Goal: Transaction & Acquisition: Book appointment/travel/reservation

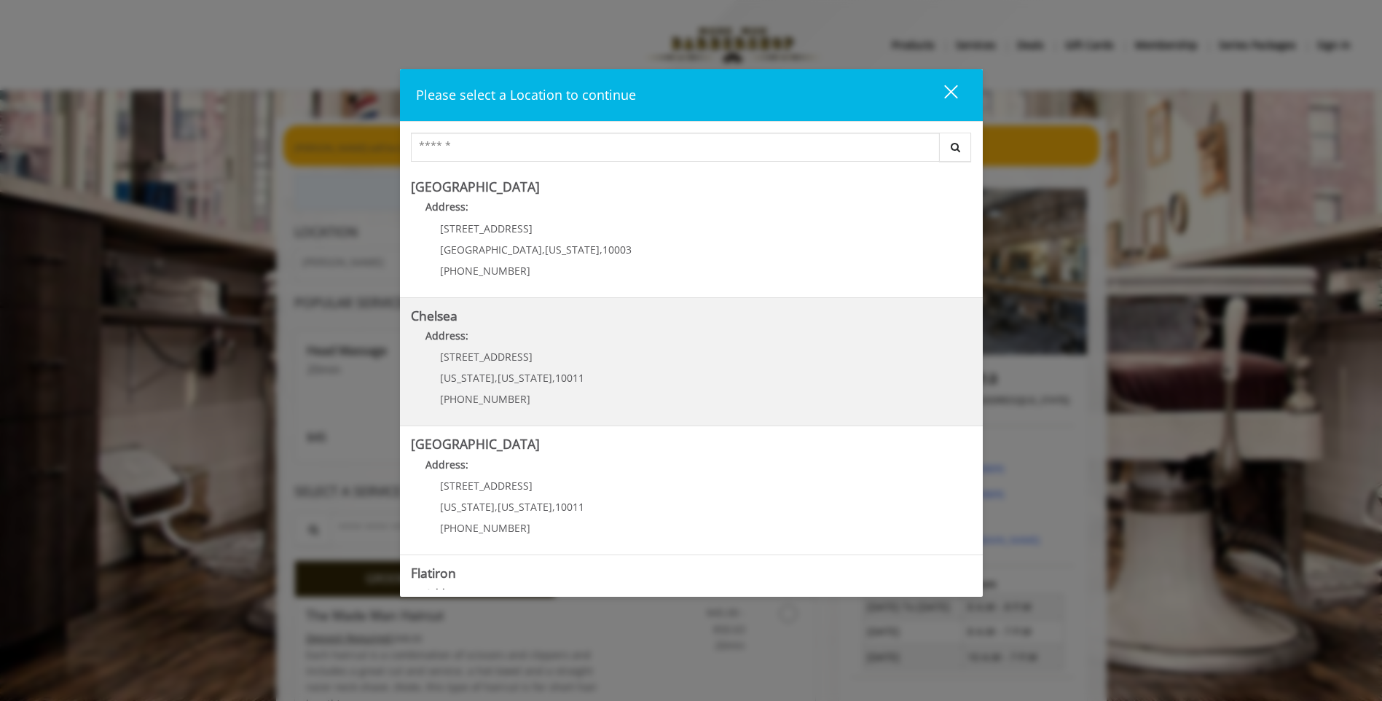
click at [626, 368] on link "Chelsea Address: 169/170 W 23rd St New York , New York , 10011 (917) 639-3902" at bounding box center [691, 362] width 561 height 106
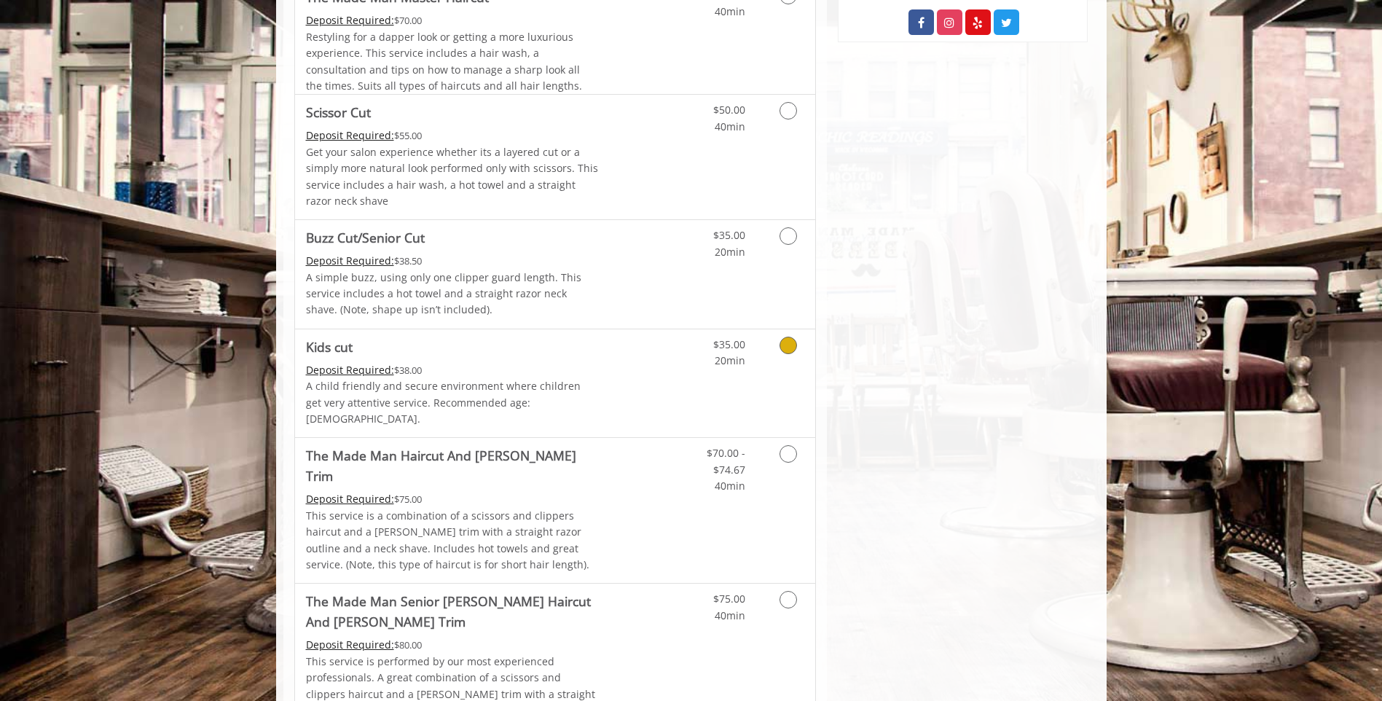
scroll to position [437, 0]
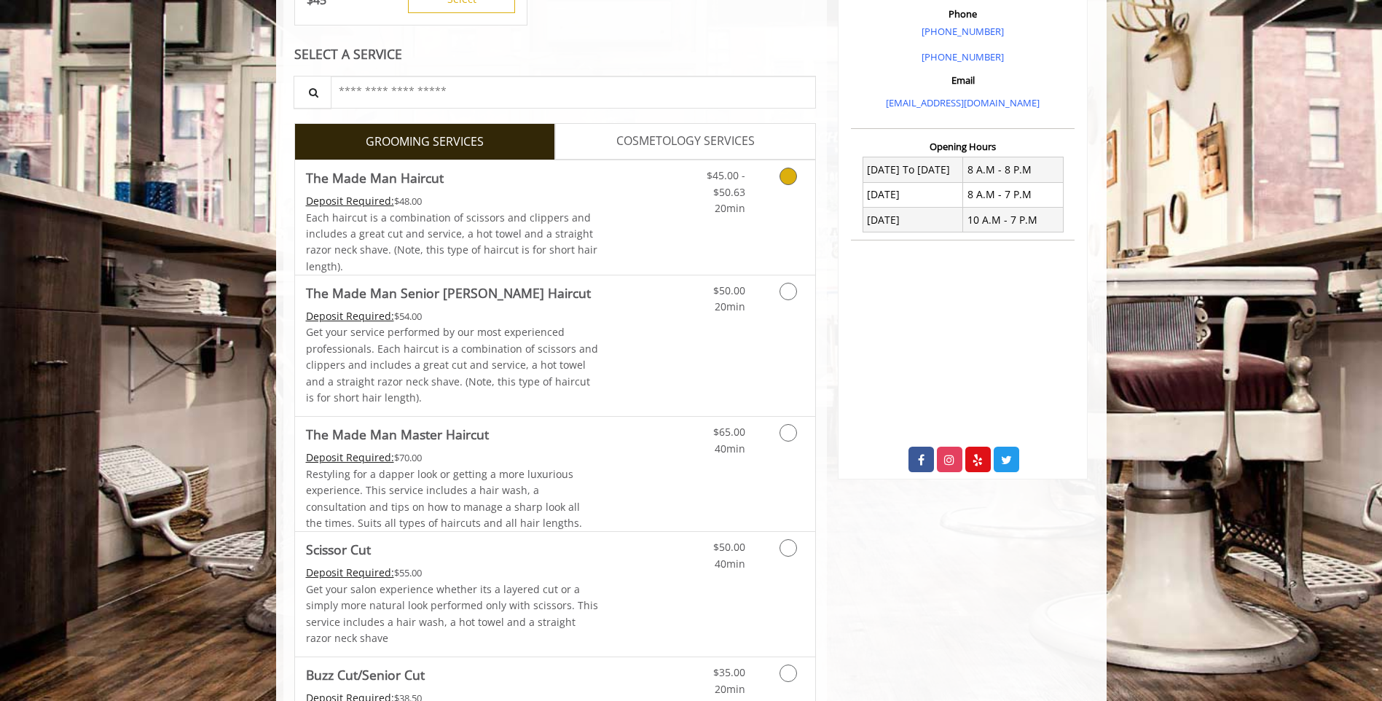
click at [407, 179] on Haircut "The Made Man Haircut" at bounding box center [375, 178] width 138 height 20
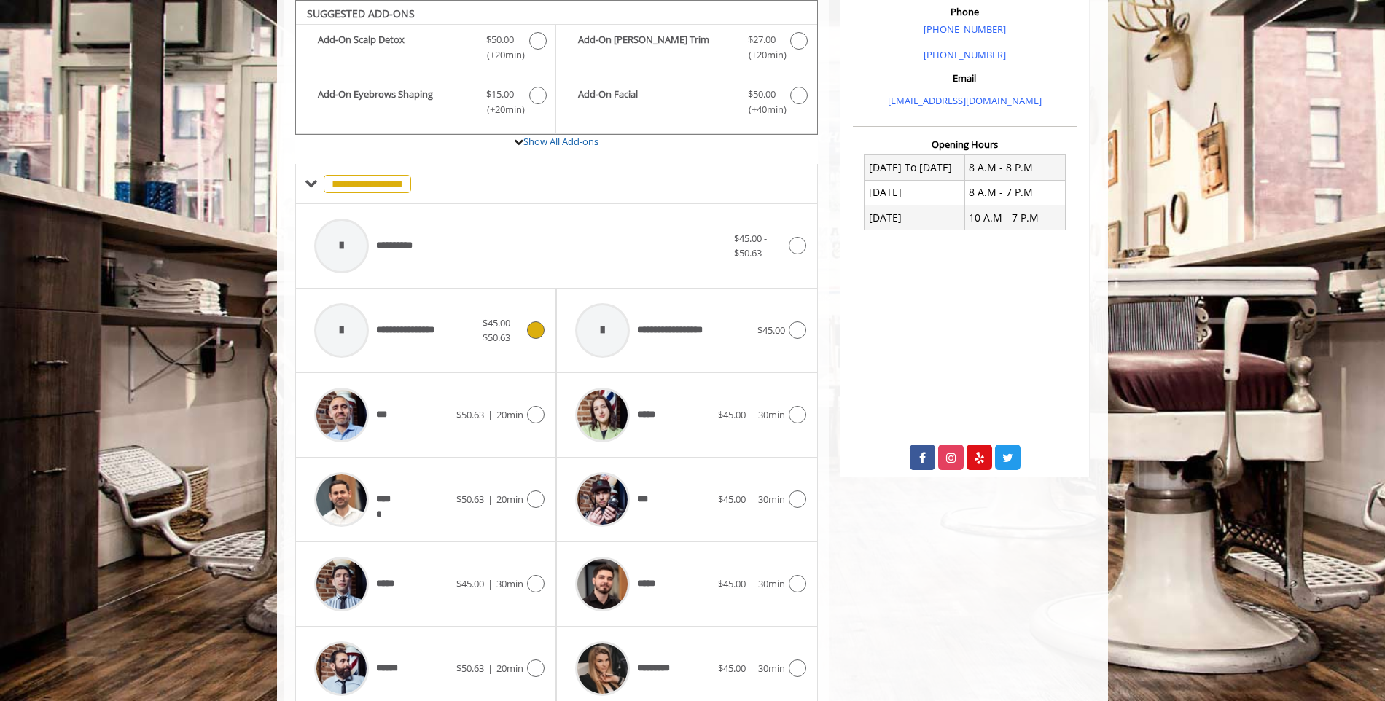
scroll to position [585, 0]
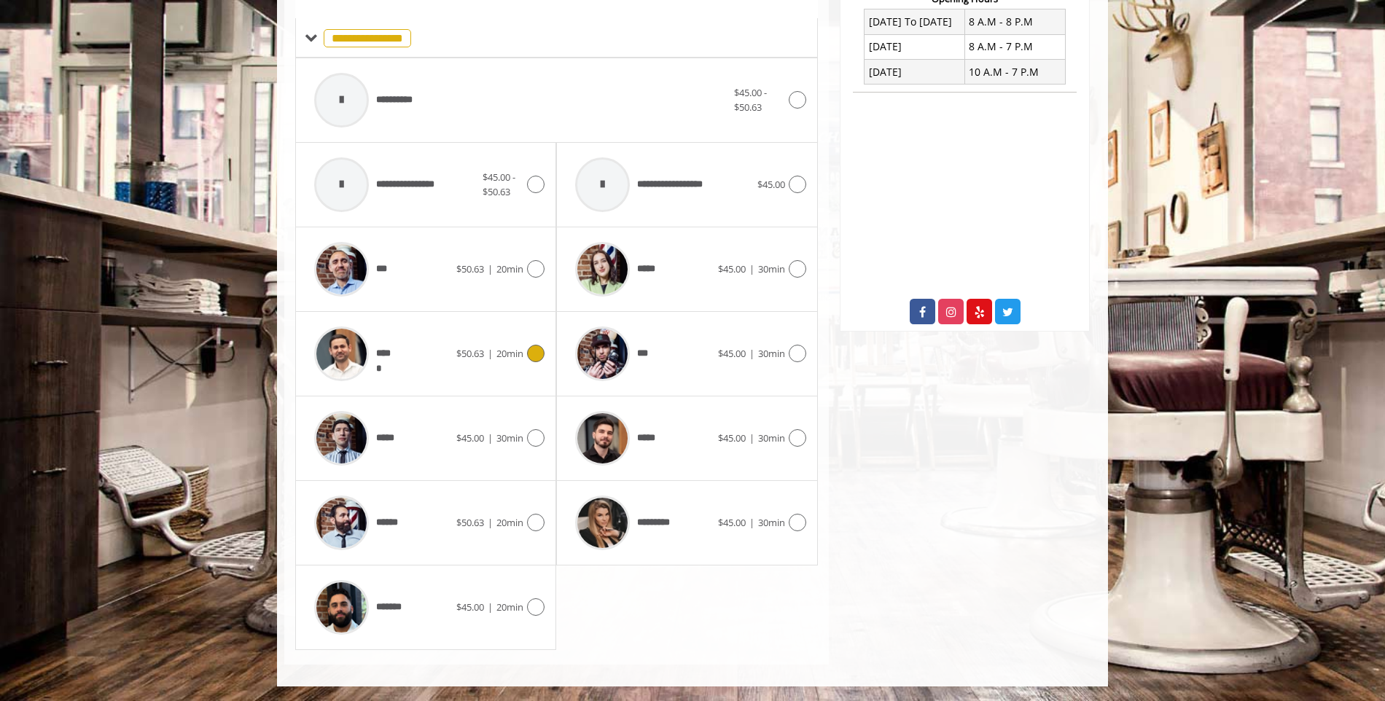
click at [536, 356] on icon at bounding box center [535, 353] width 17 height 17
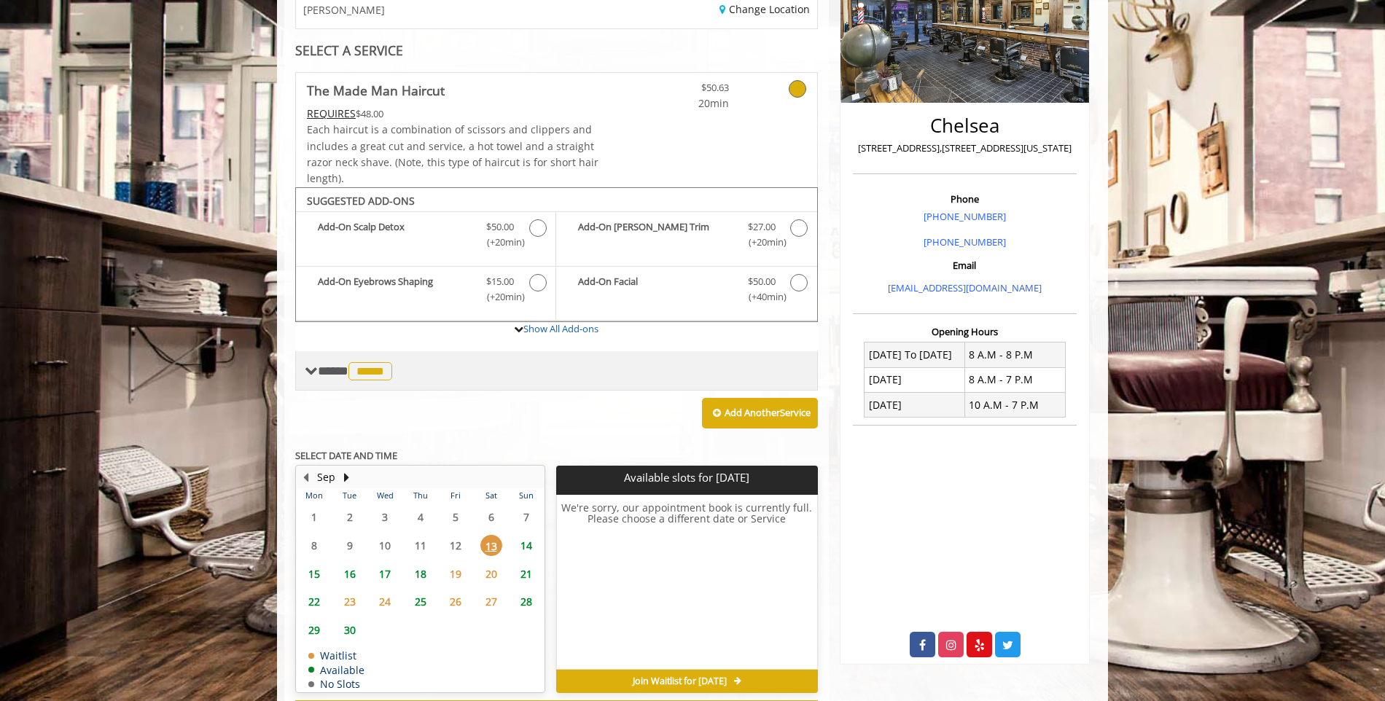
scroll to position [316, 0]
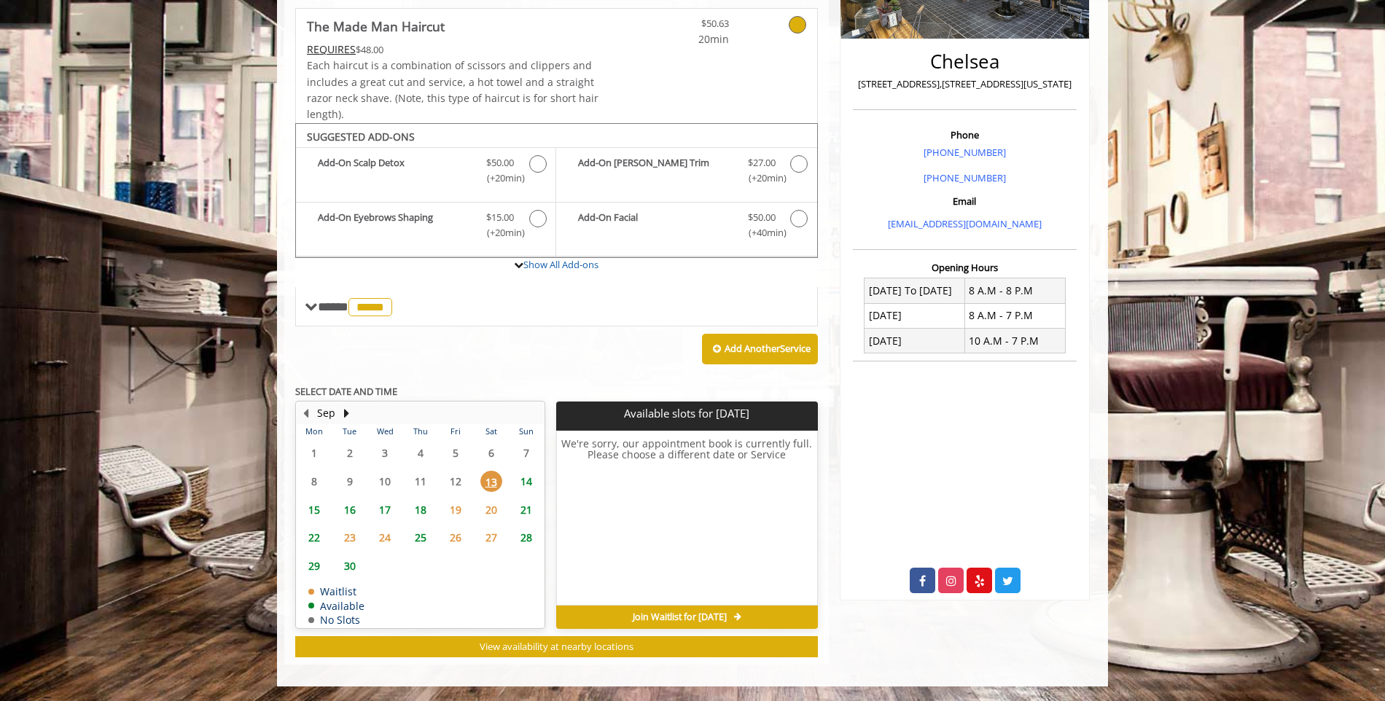
click at [524, 480] on span "14" at bounding box center [526, 481] width 22 height 21
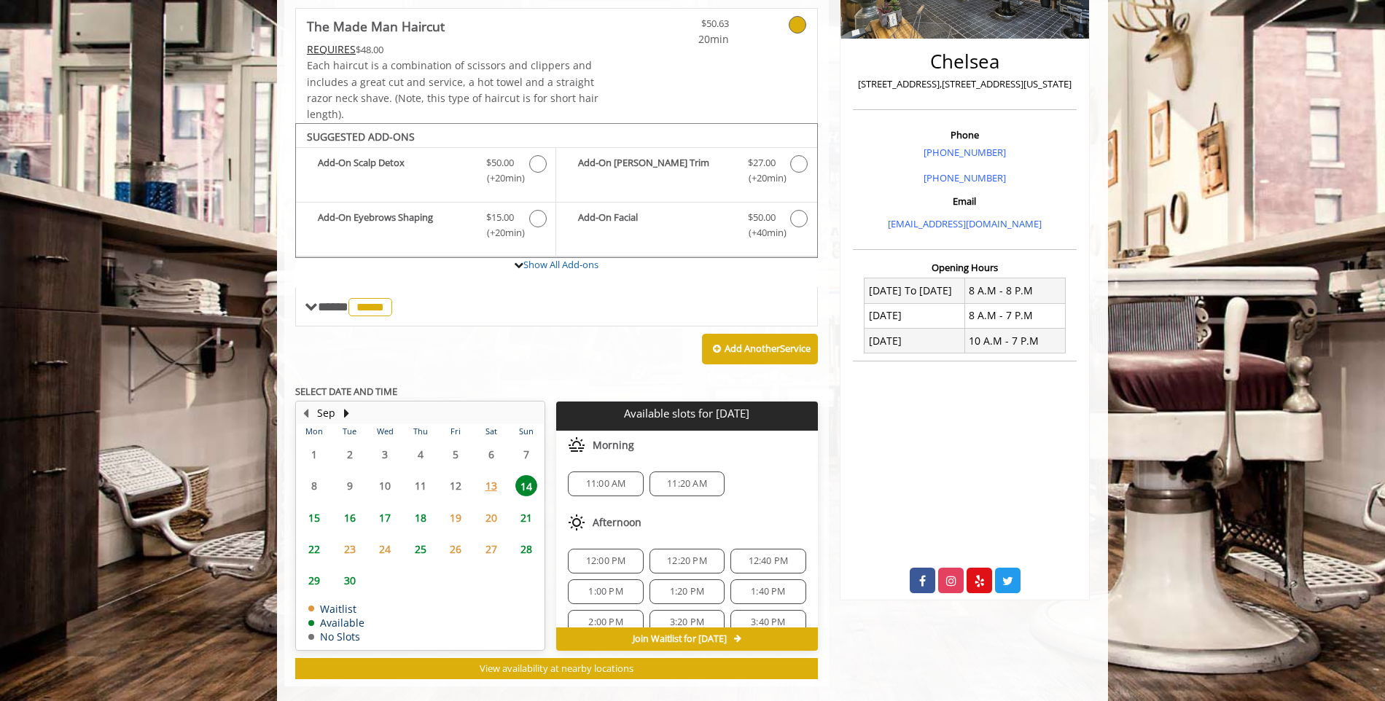
scroll to position [338, 0]
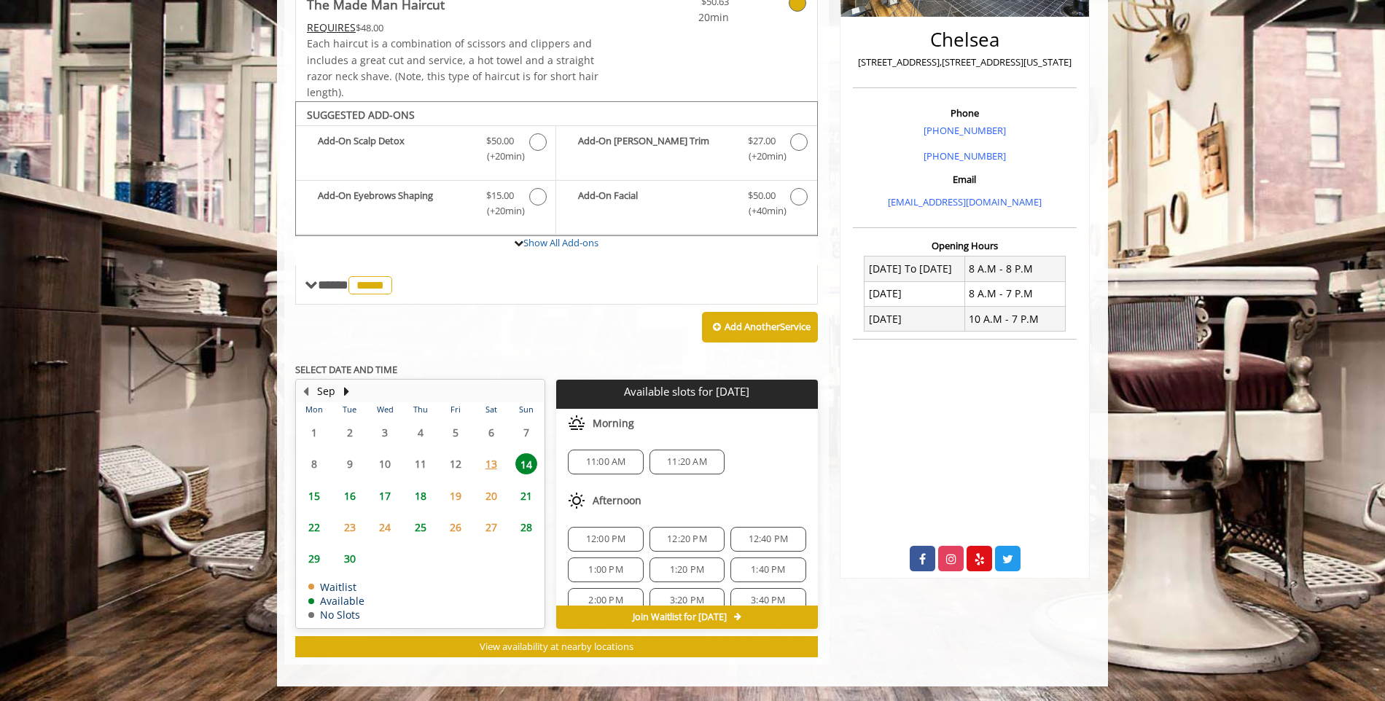
click at [595, 560] on div "1:00 PM" at bounding box center [605, 569] width 75 height 25
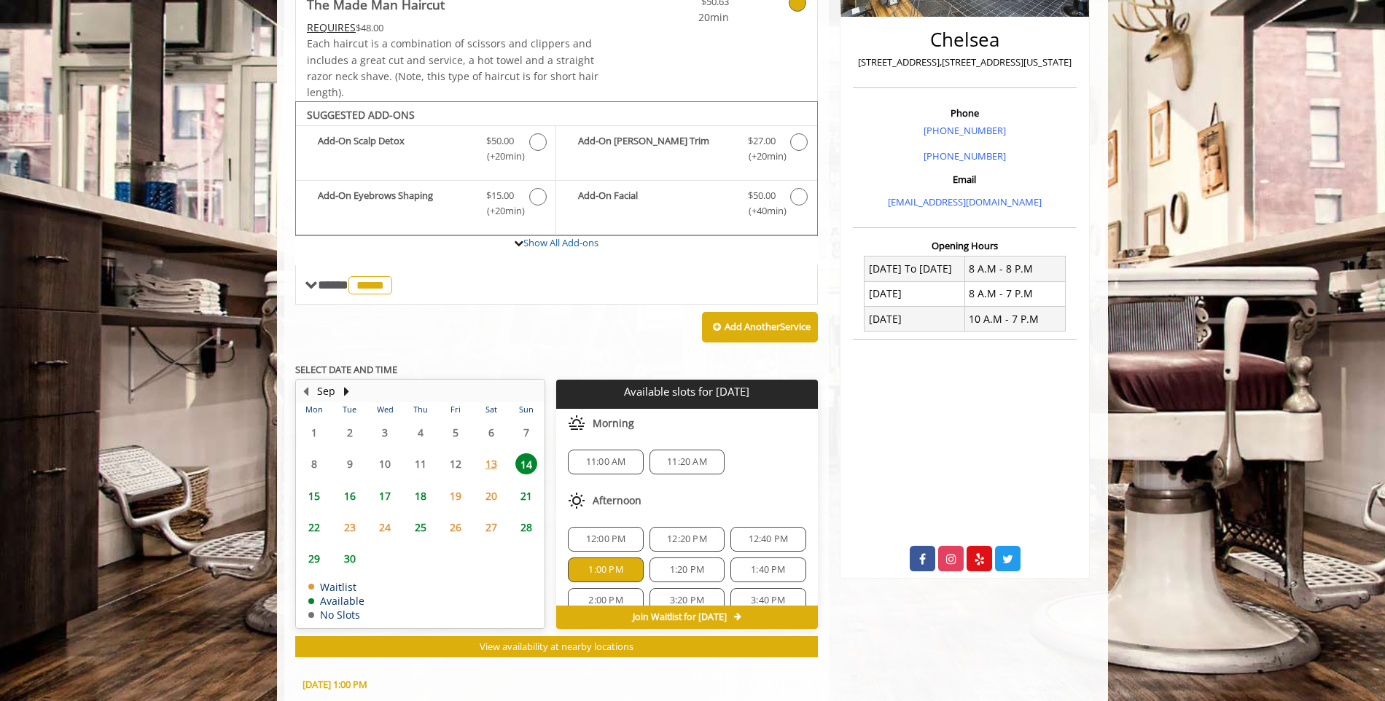
scroll to position [601, 0]
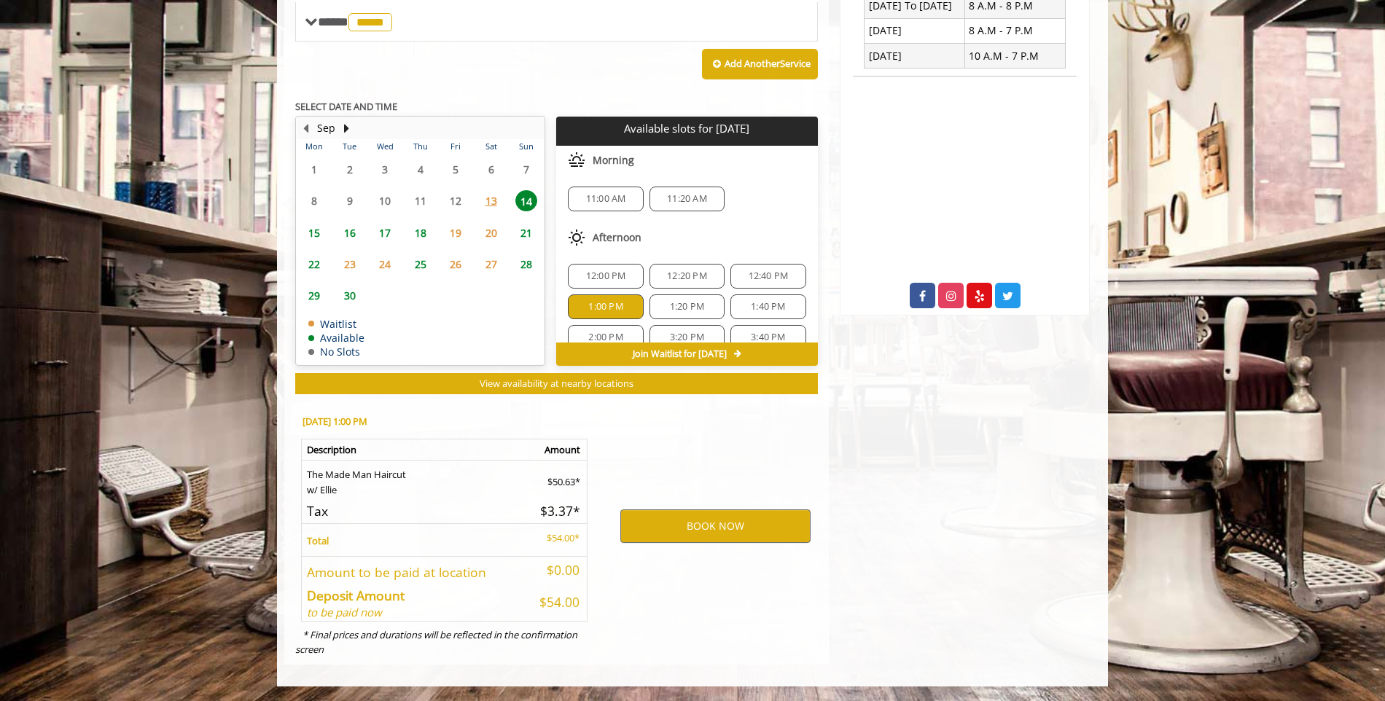
click at [684, 277] on span "12:20 PM" at bounding box center [687, 276] width 40 height 12
click at [345, 231] on span "16" at bounding box center [350, 232] width 22 height 21
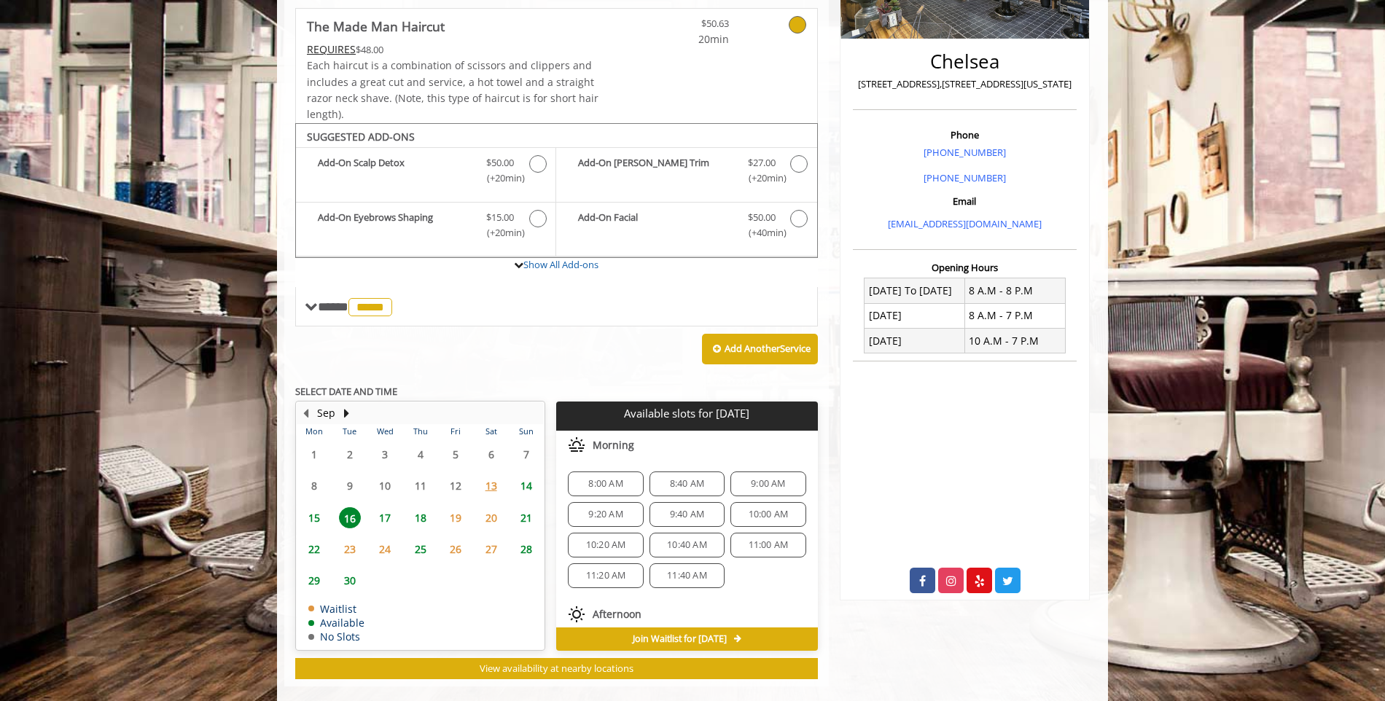
scroll to position [338, 0]
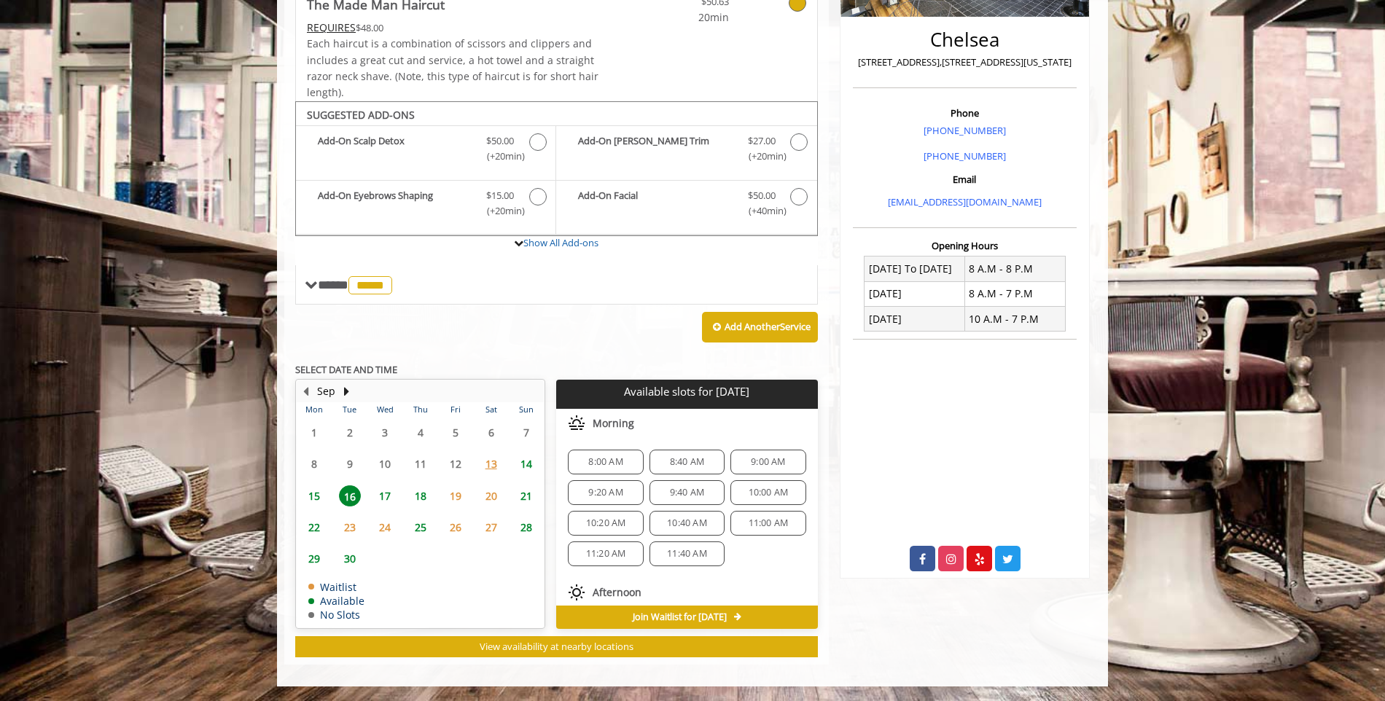
click at [671, 490] on span "9:40 AM" at bounding box center [687, 493] width 34 height 12
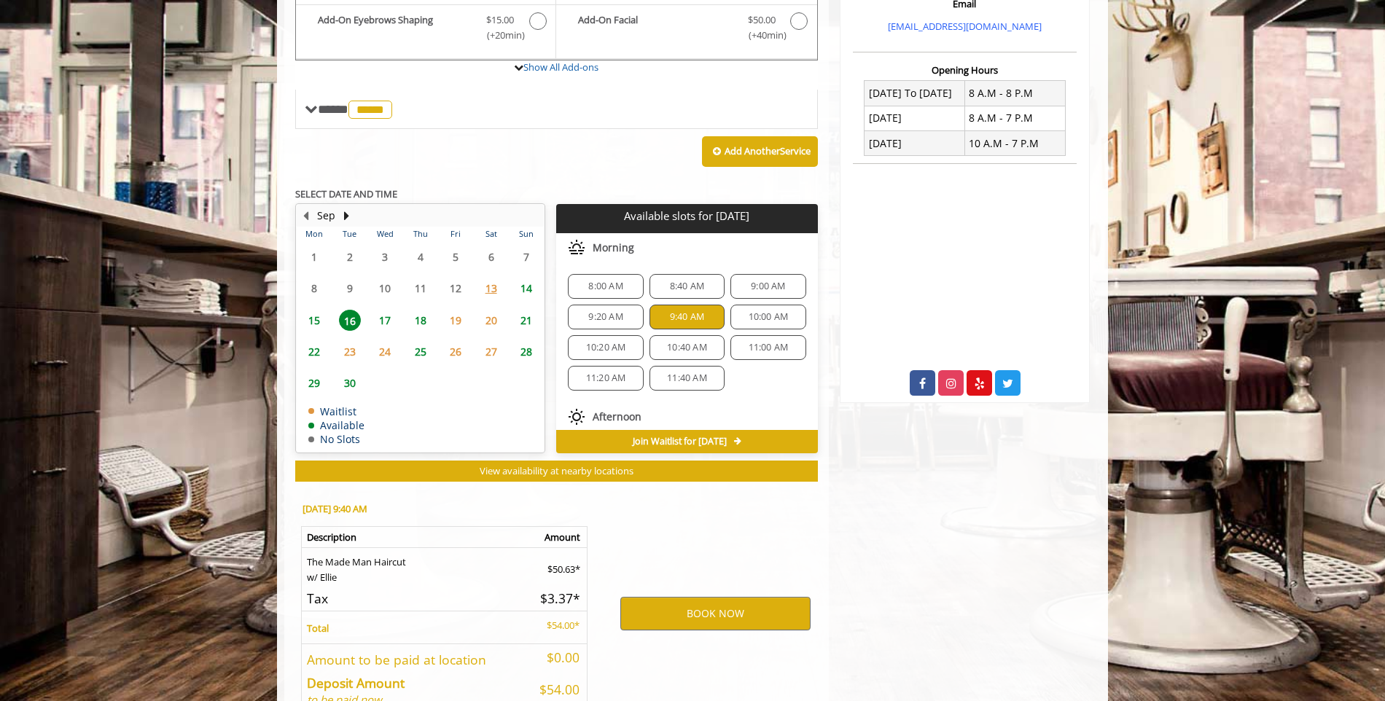
scroll to position [601, 0]
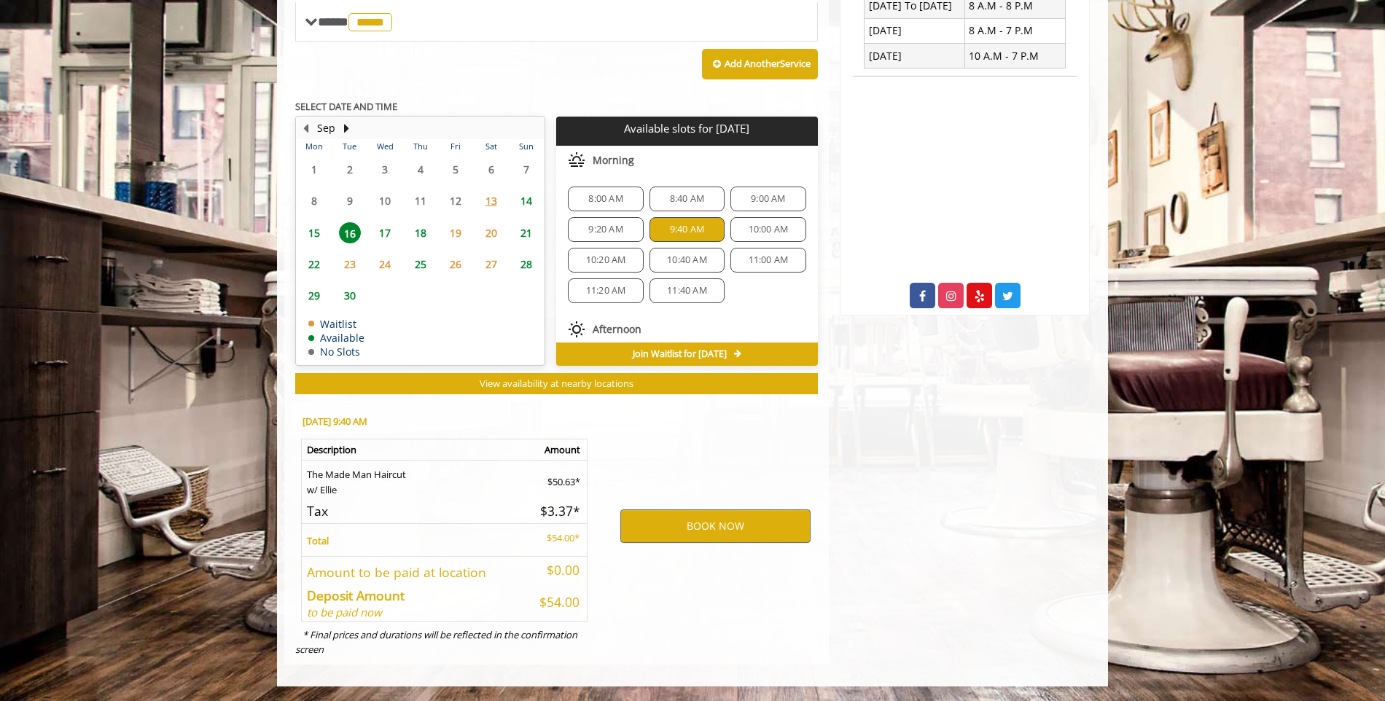
click at [416, 258] on span "25" at bounding box center [421, 264] width 22 height 21
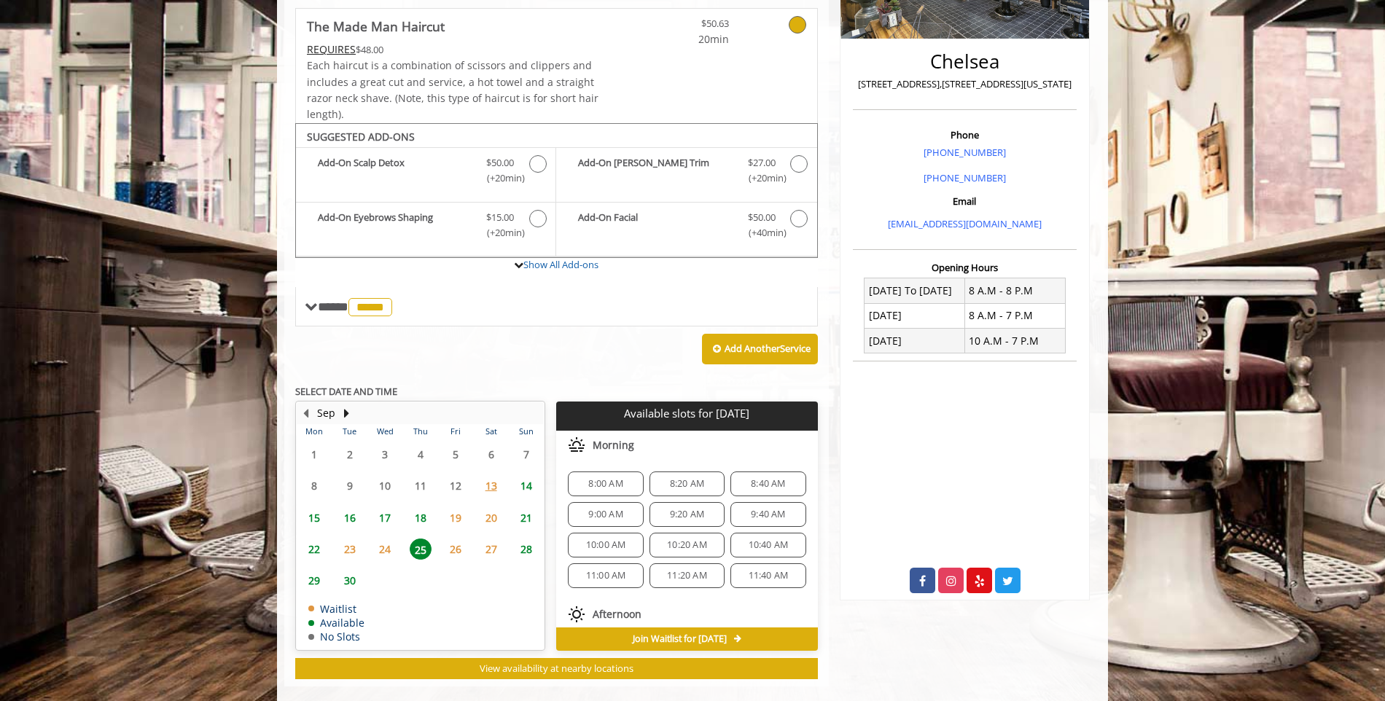
scroll to position [338, 0]
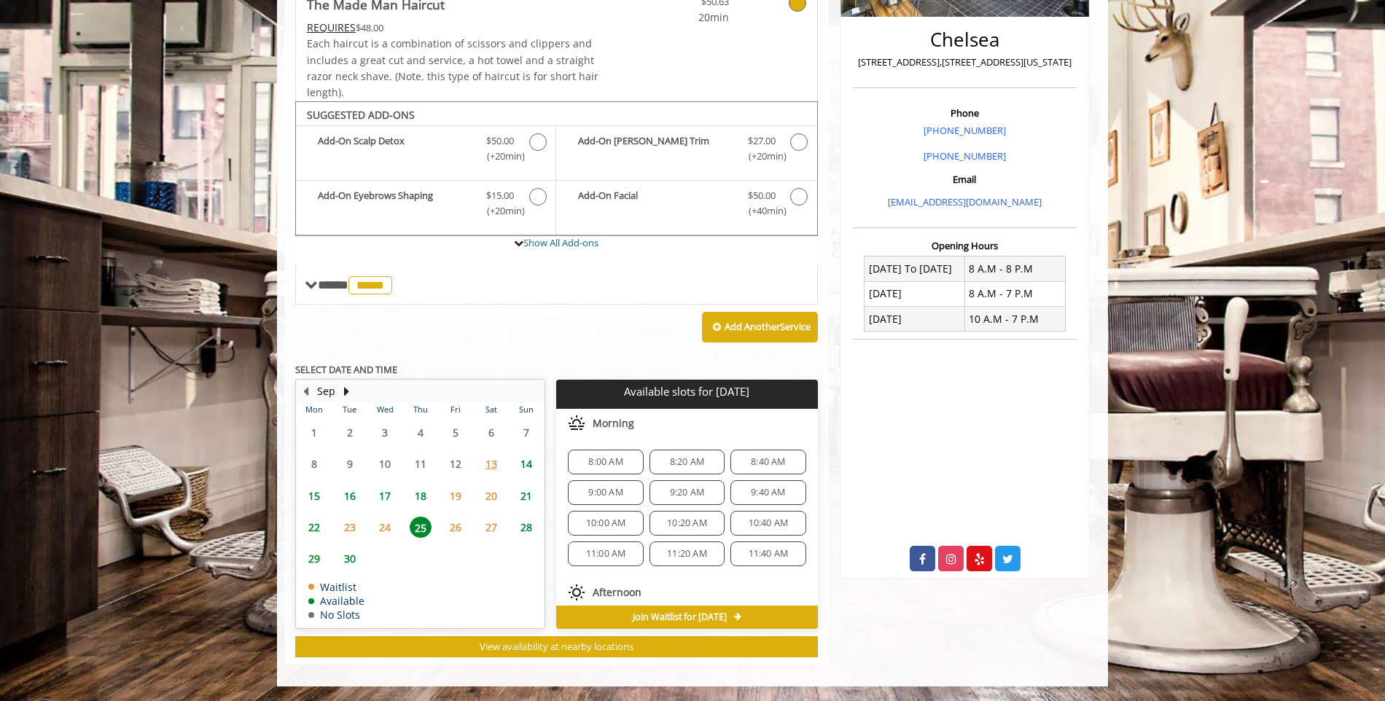
click at [658, 498] on span "9:20 AM" at bounding box center [687, 493] width 62 height 12
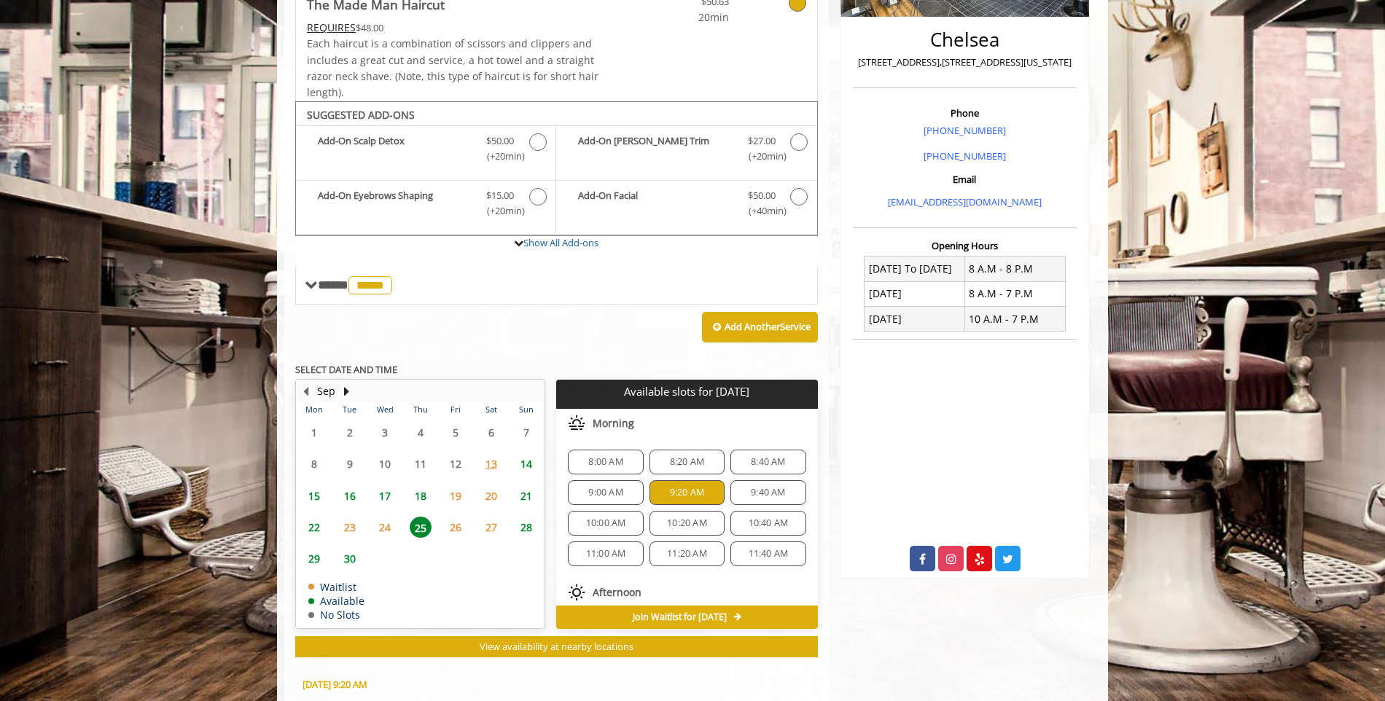
scroll to position [601, 0]
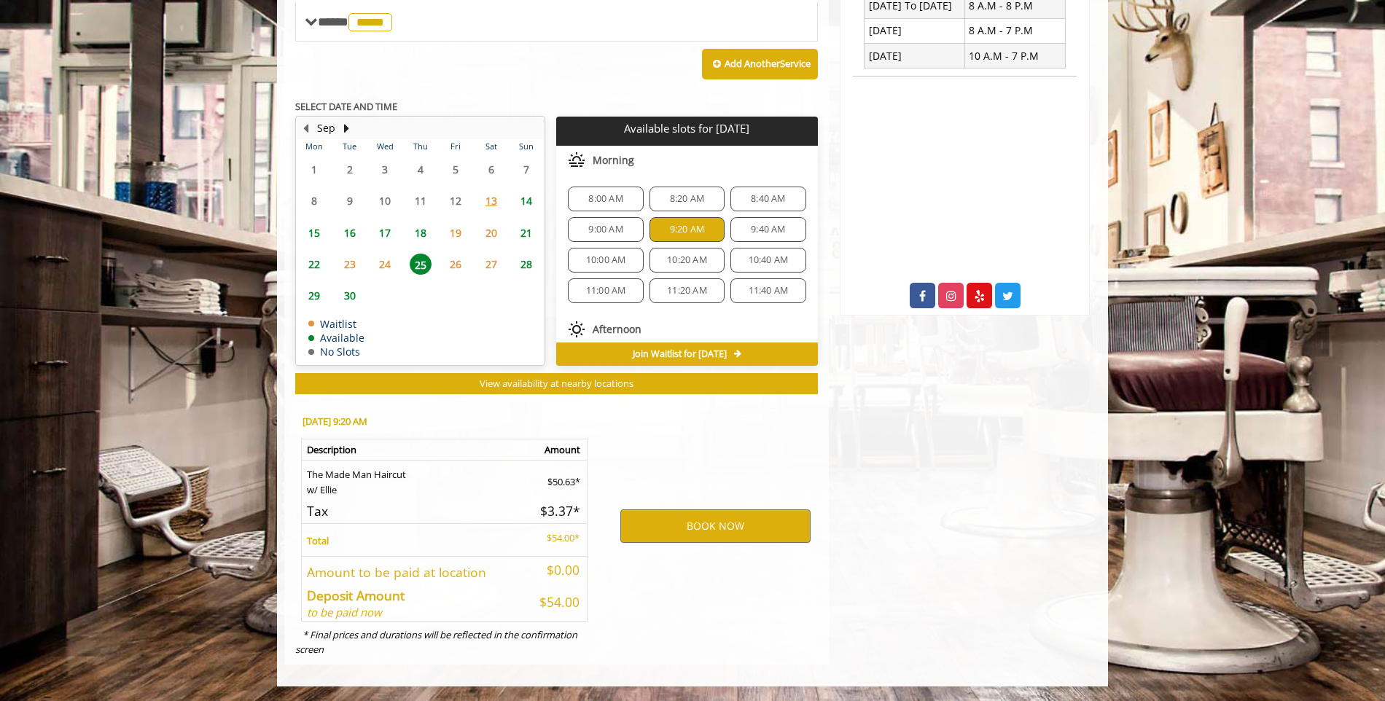
click at [528, 195] on span "14" at bounding box center [526, 200] width 22 height 21
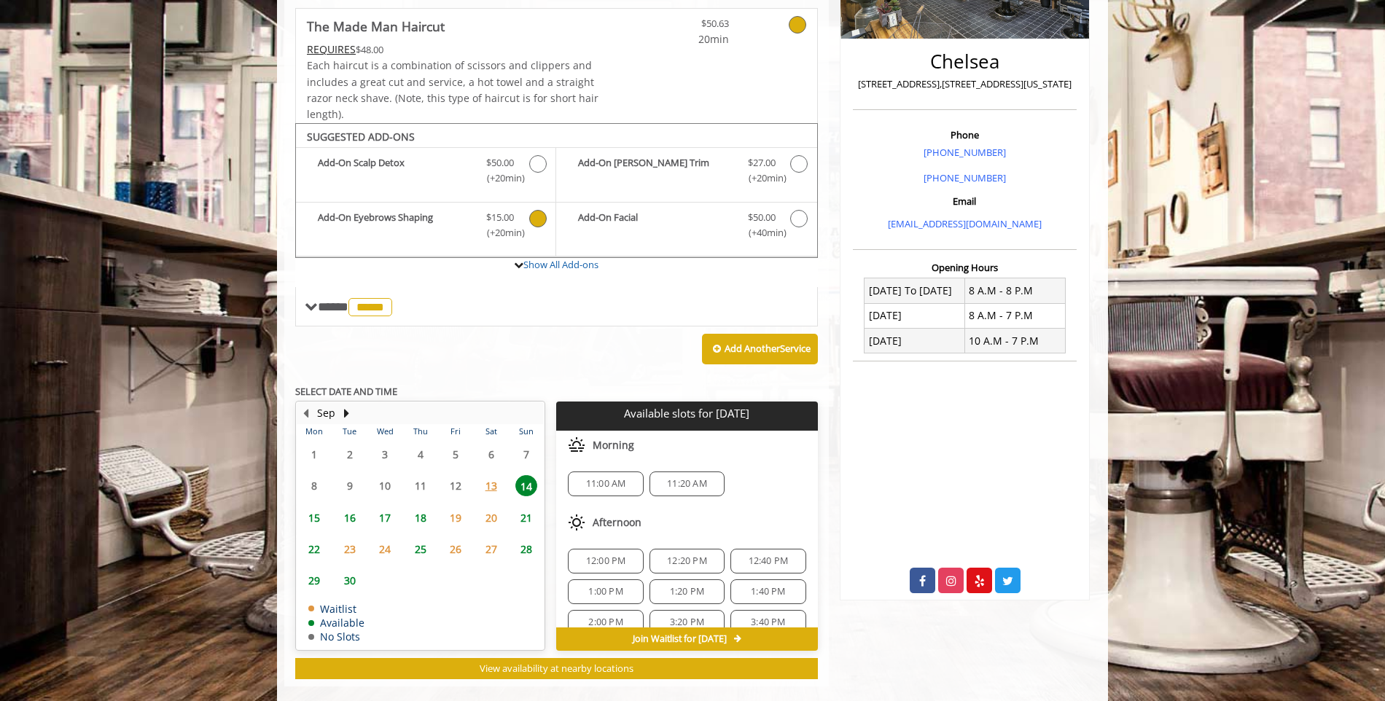
scroll to position [338, 0]
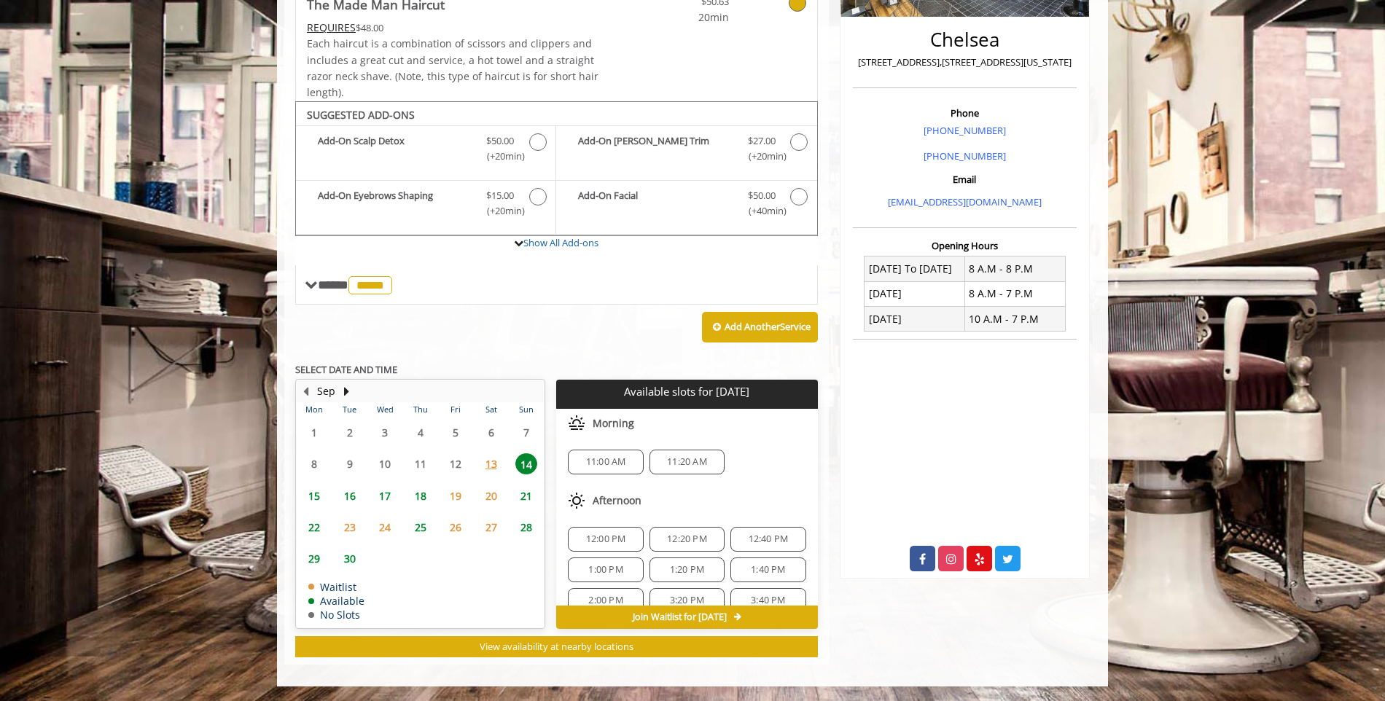
click at [622, 534] on span "12:00 PM" at bounding box center [606, 539] width 40 height 12
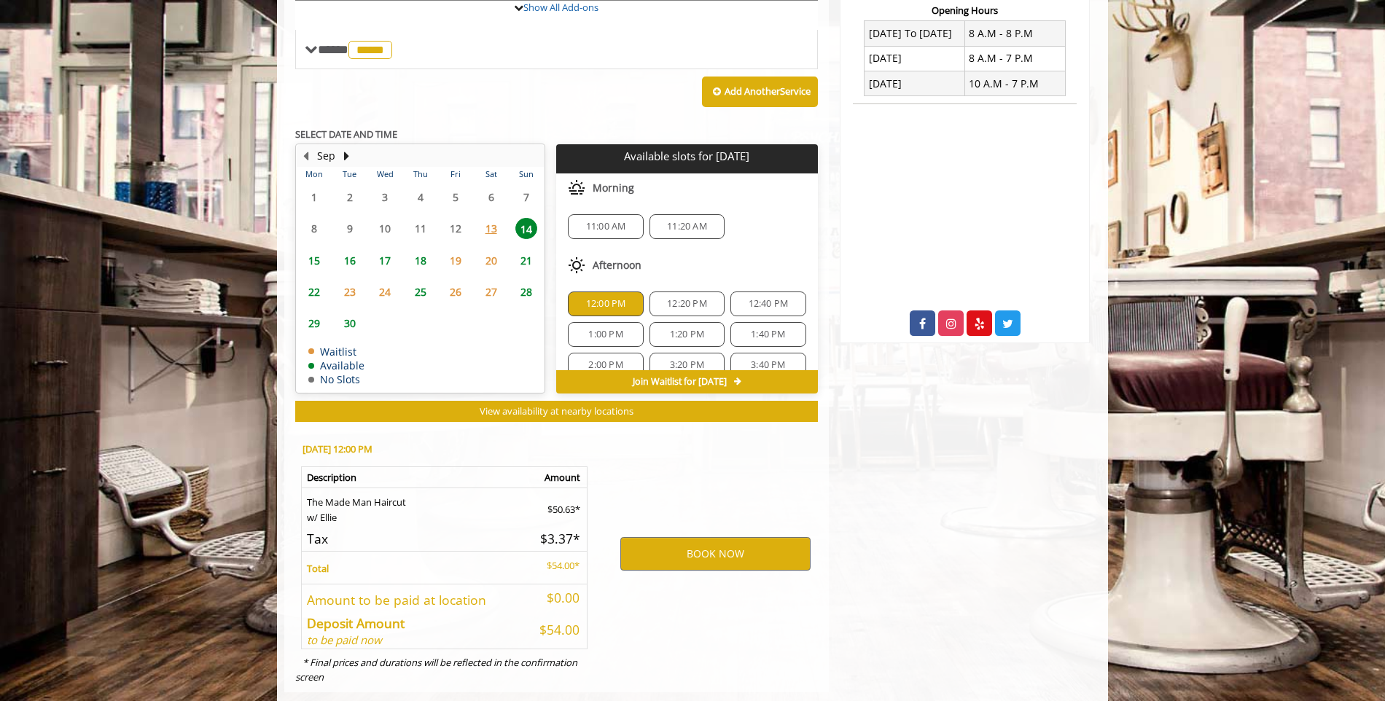
scroll to position [601, 0]
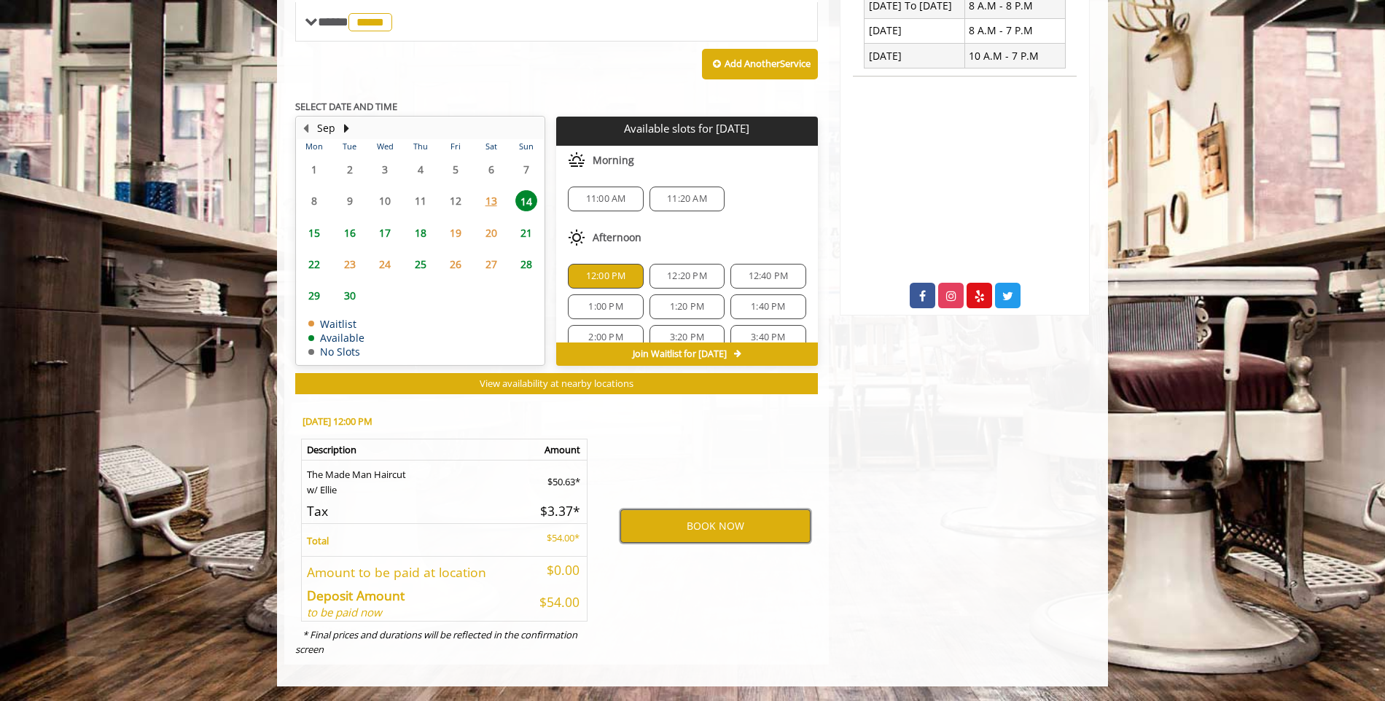
click at [698, 533] on button "BOOK NOW" at bounding box center [715, 526] width 190 height 34
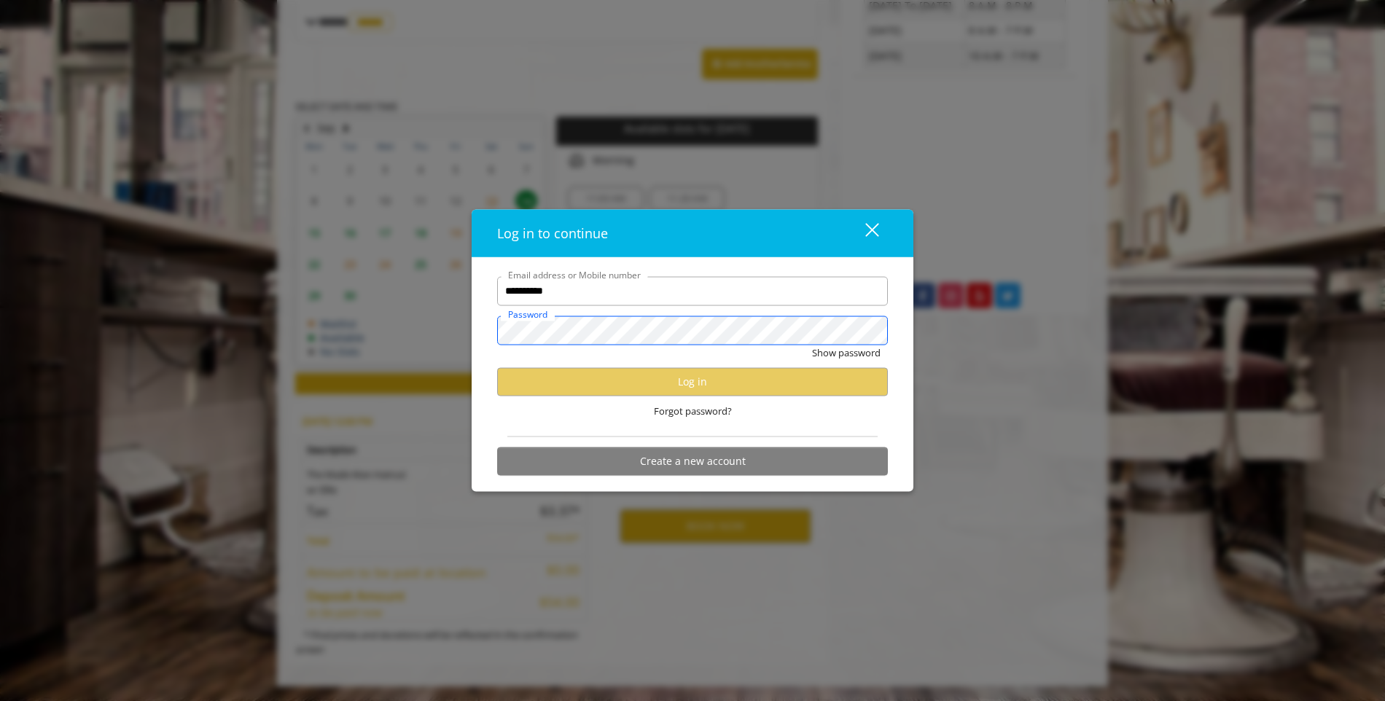
scroll to position [0, 0]
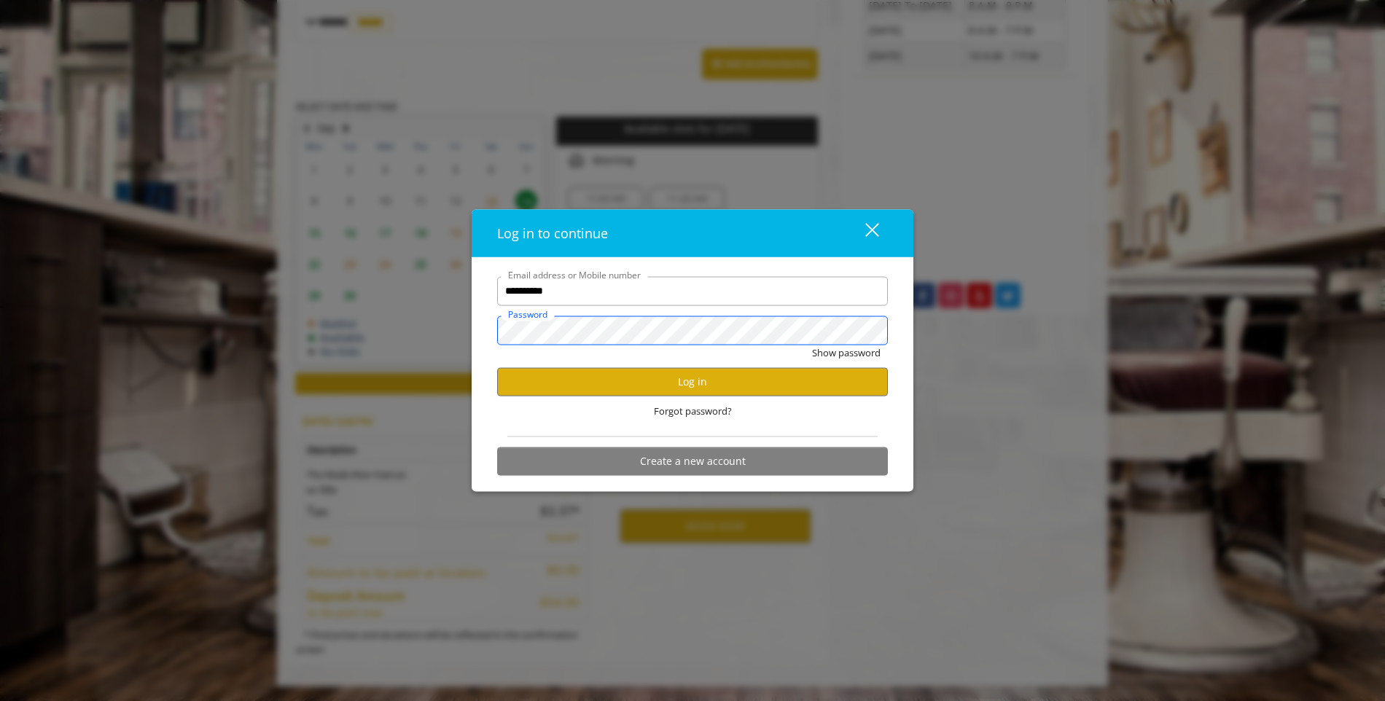
click at [812, 345] on button "Show password" at bounding box center [846, 352] width 69 height 15
click at [846, 353] on button "Hide password" at bounding box center [847, 352] width 65 height 15
click at [724, 385] on button "Log in" at bounding box center [692, 381] width 391 height 28
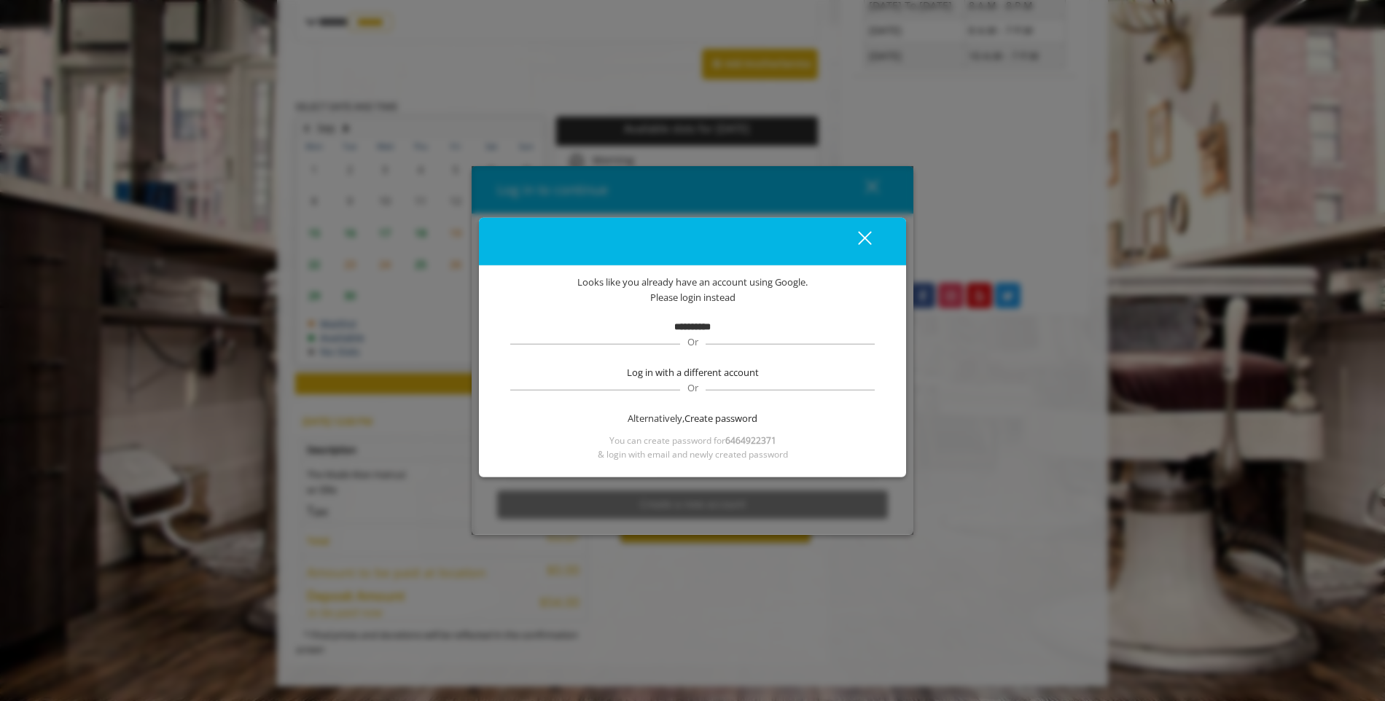
click at [690, 324] on b "**********" at bounding box center [692, 325] width 36 height 9
click at [684, 368] on span "Log in with a different account" at bounding box center [693, 372] width 132 height 15
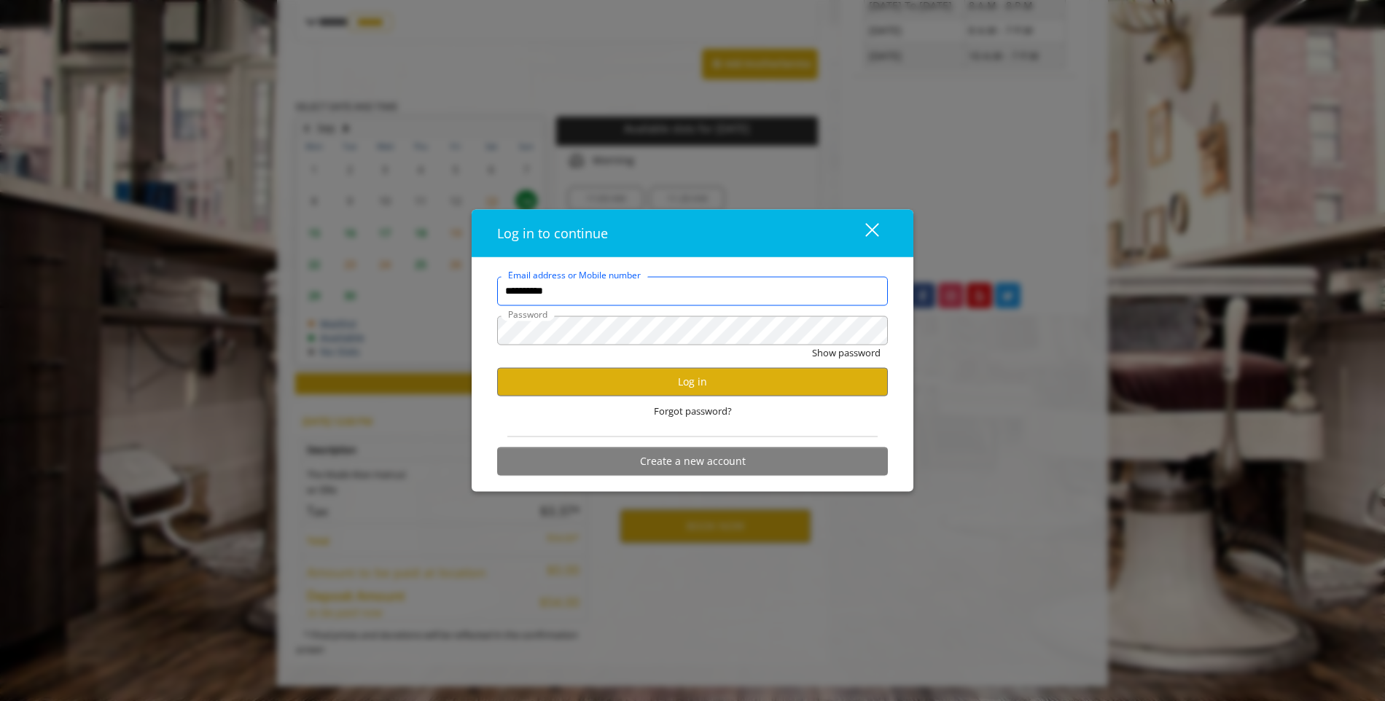
click at [664, 295] on input "**********" at bounding box center [692, 290] width 391 height 29
click at [684, 378] on button "Log in" at bounding box center [692, 381] width 391 height 28
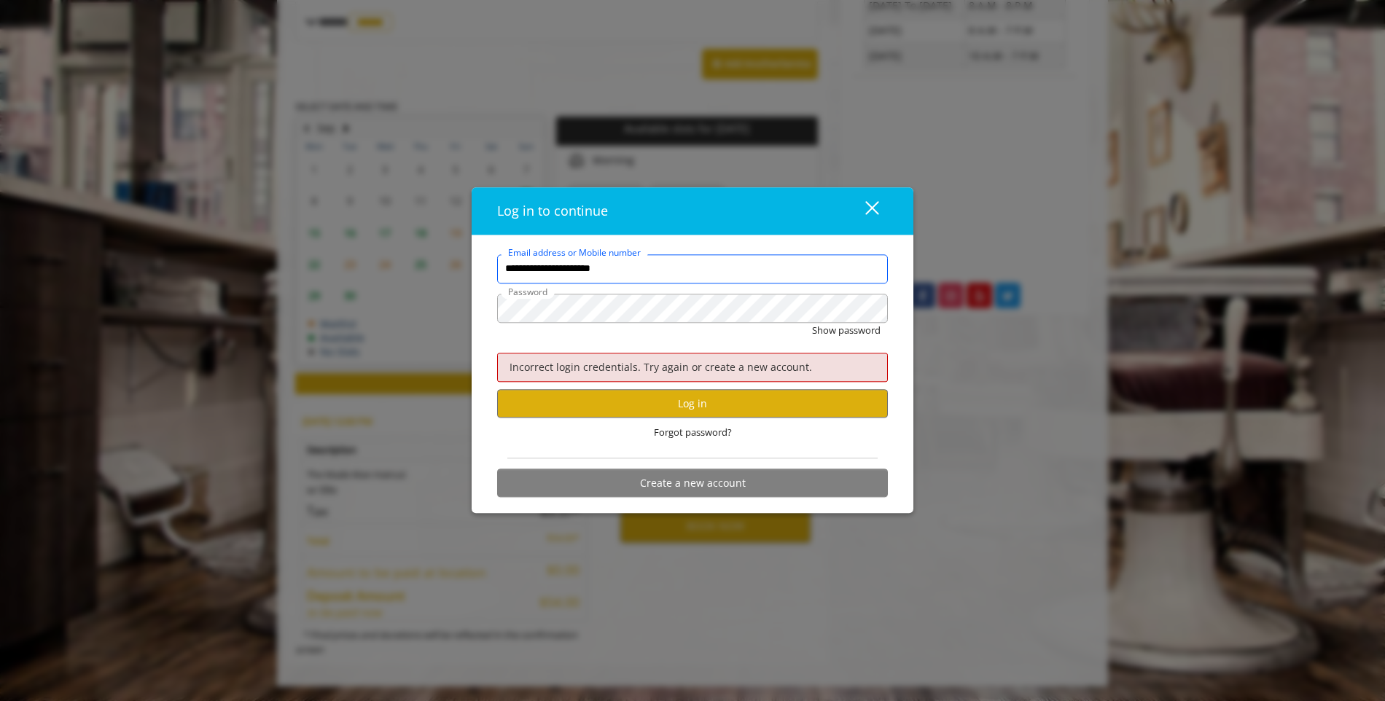
click at [673, 269] on input "**********" at bounding box center [692, 268] width 391 height 29
click at [713, 406] on button "Log in" at bounding box center [692, 403] width 391 height 28
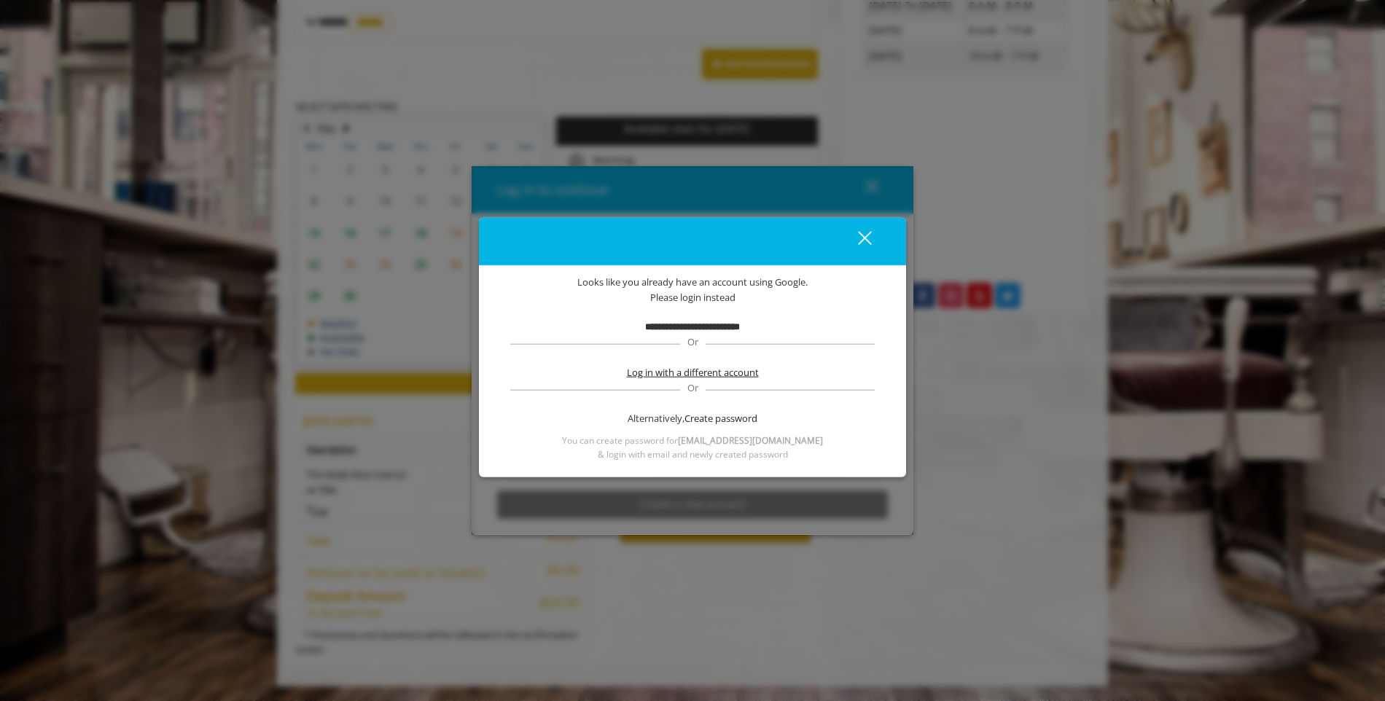
click at [678, 373] on span "Log in with a different account" at bounding box center [693, 372] width 132 height 15
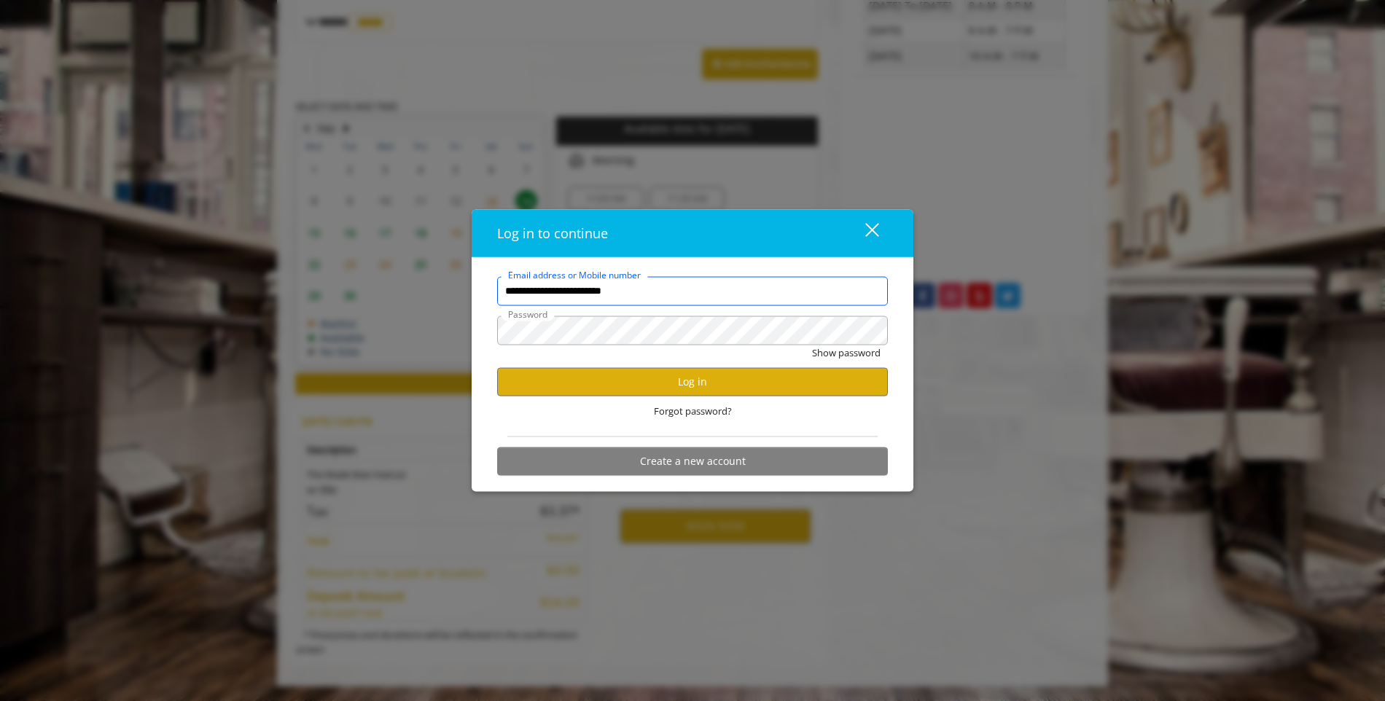
click at [676, 297] on input "**********" at bounding box center [692, 290] width 391 height 29
click at [677, 296] on input "**********" at bounding box center [692, 290] width 391 height 29
type input "**********"
click at [831, 354] on button "Show password" at bounding box center [846, 352] width 69 height 15
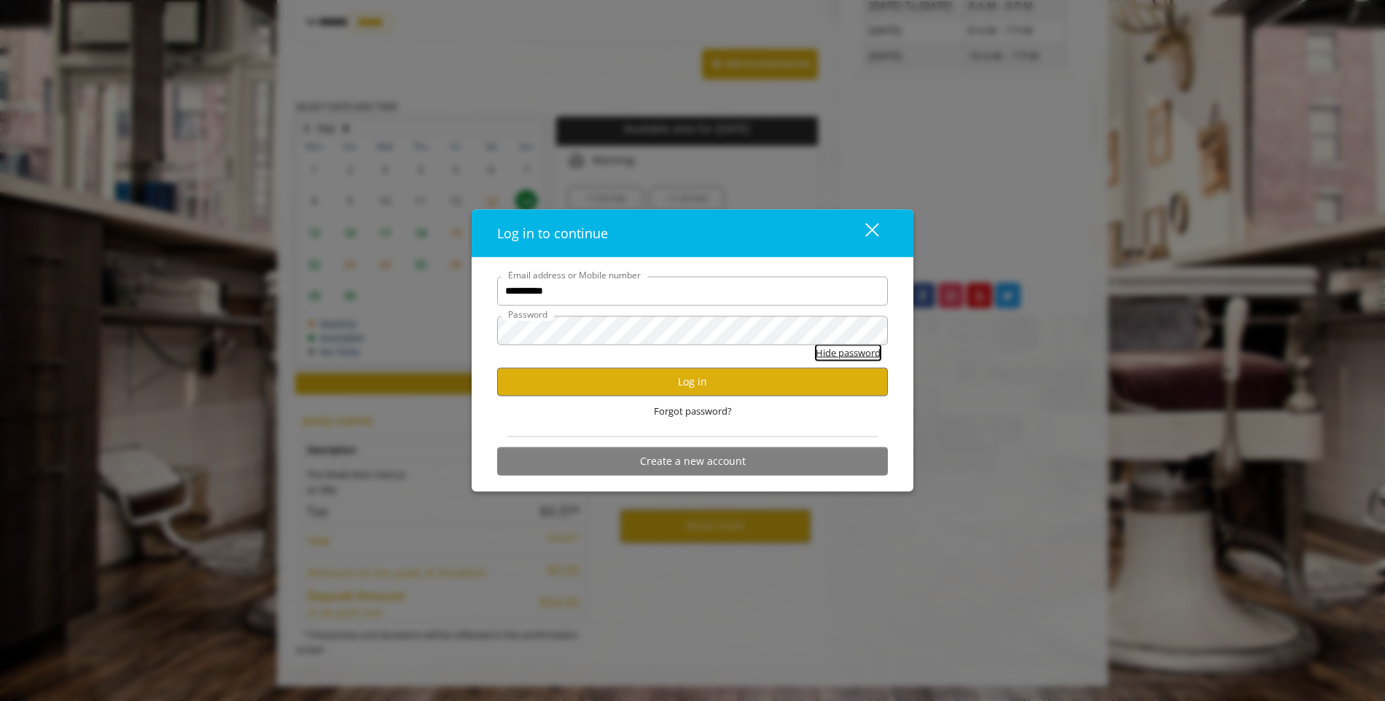
click at [831, 354] on button "Hide password" at bounding box center [847, 352] width 65 height 15
click at [631, 387] on button "Log in" at bounding box center [692, 381] width 391 height 28
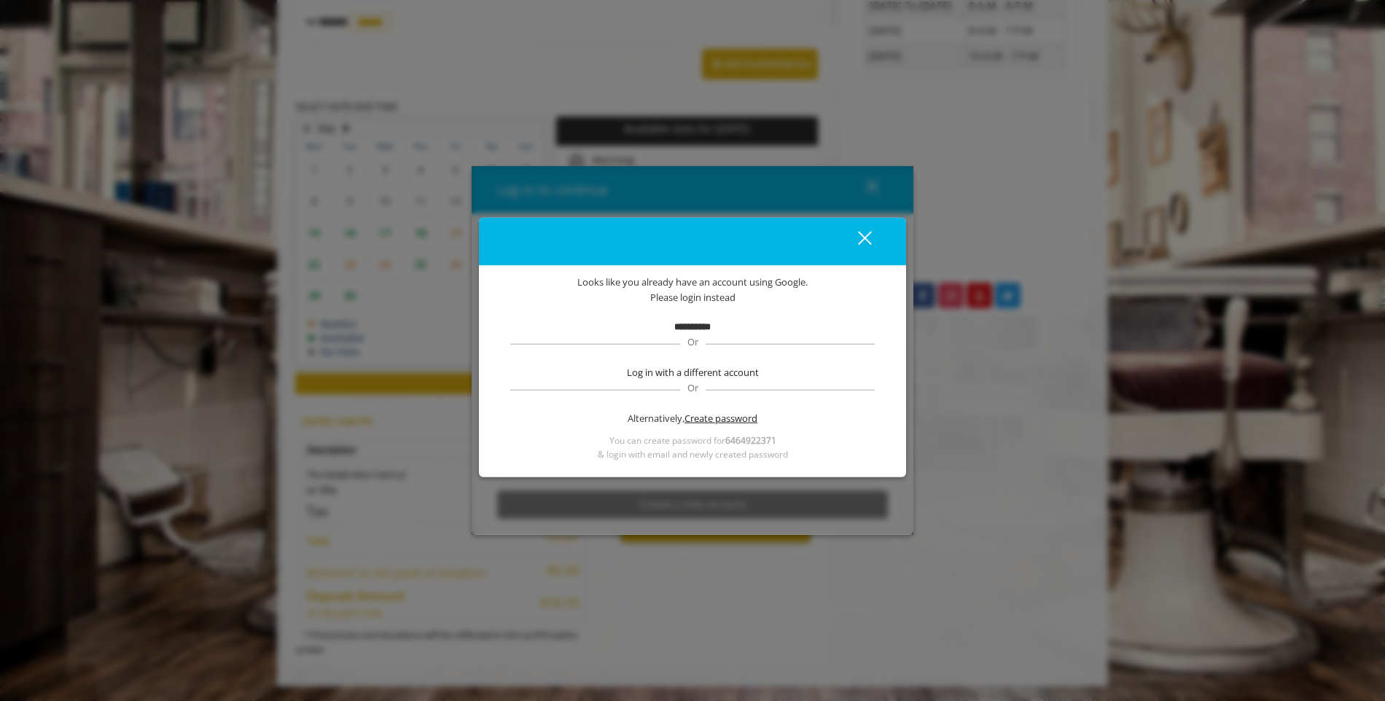
click at [708, 419] on span "Create password" at bounding box center [720, 418] width 73 height 15
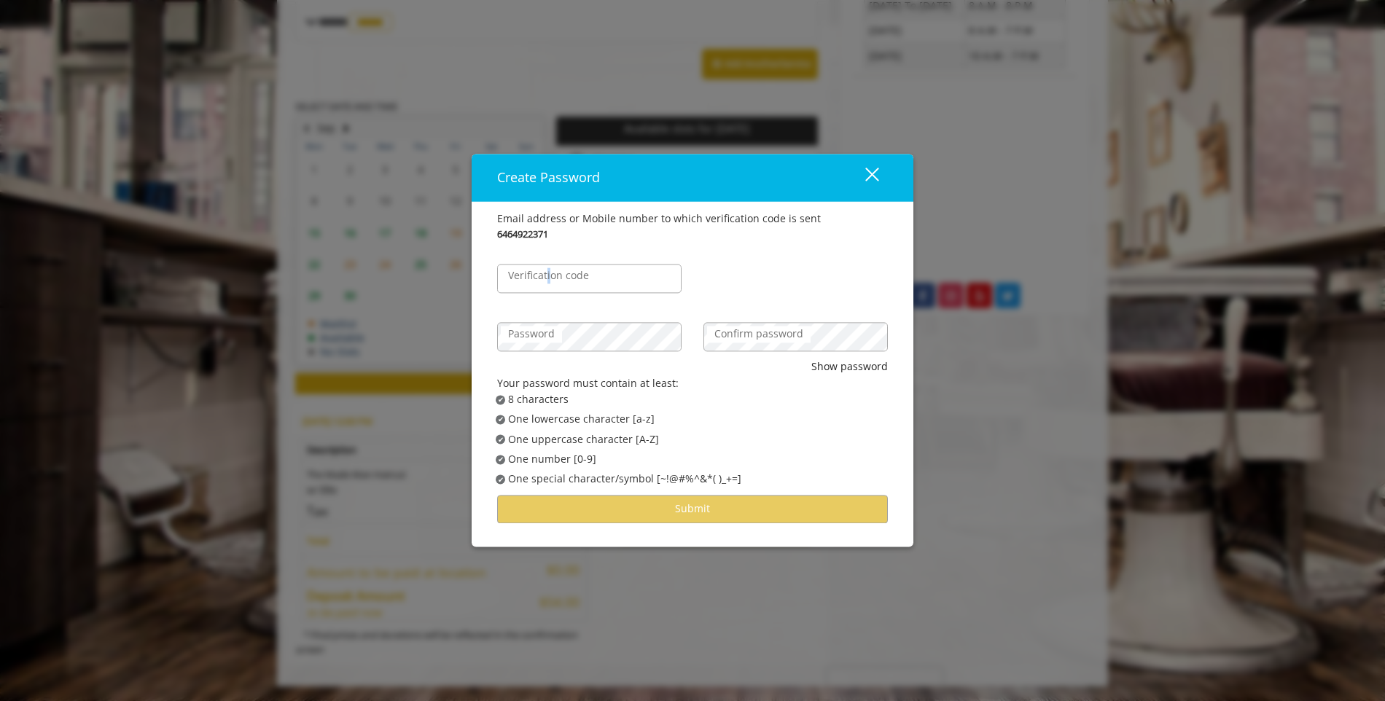
click at [548, 273] on label "Verification code" at bounding box center [548, 276] width 95 height 16
drag, startPoint x: 548, startPoint y: 273, endPoint x: 579, endPoint y: 282, distance: 32.5
click at [579, 282] on label "Verification code" at bounding box center [548, 276] width 95 height 16
click at [579, 282] on input "Verification code" at bounding box center [589, 279] width 184 height 29
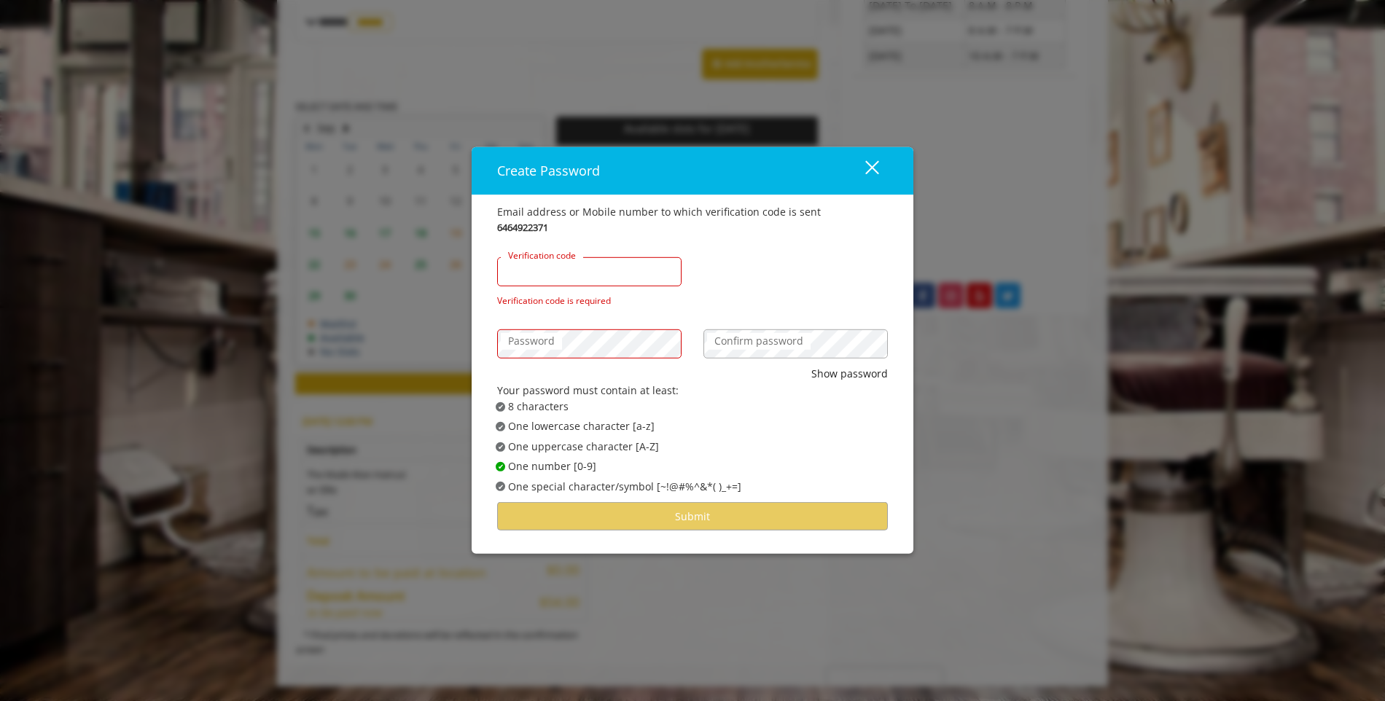
click at [532, 275] on div "Verification code" at bounding box center [589, 271] width 184 height 29
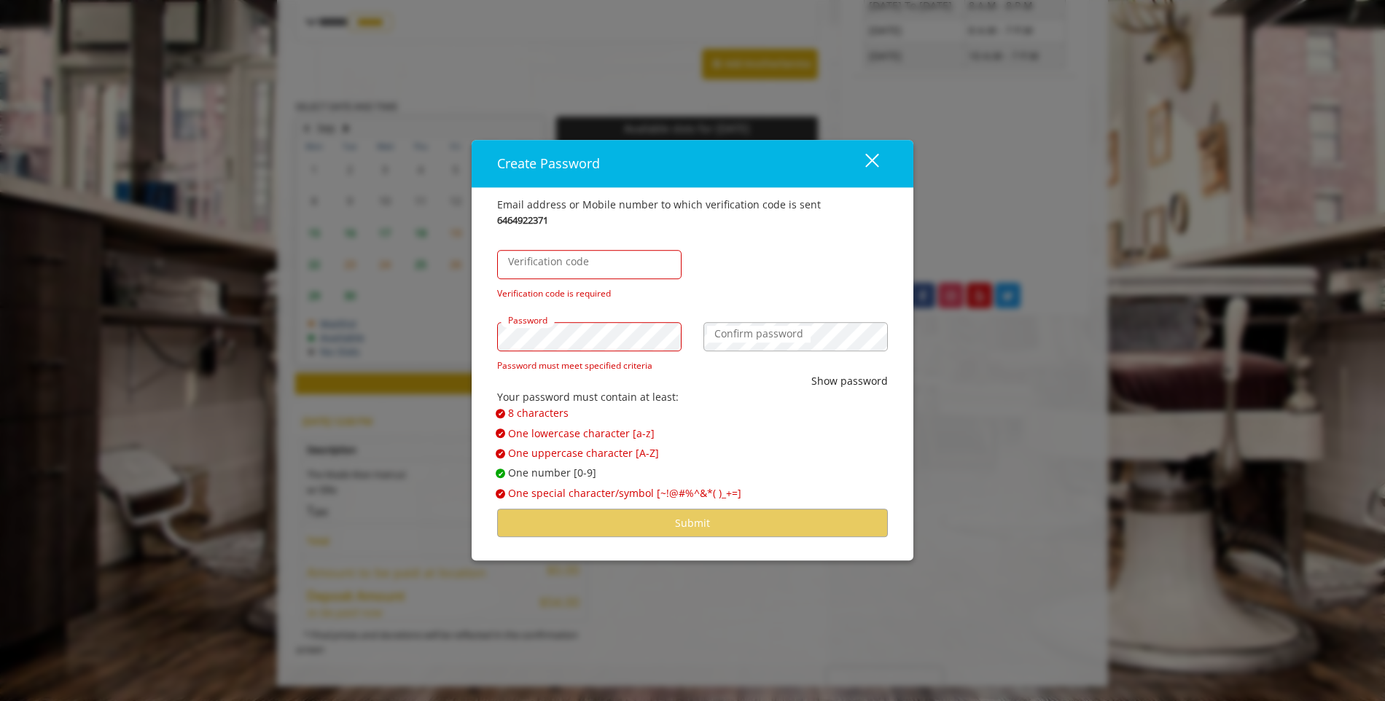
click at [485, 333] on div "Email address or Mobile number to which verification code is sent 6464922371 Ve…" at bounding box center [692, 374] width 442 height 372
click at [581, 265] on label "Verification code" at bounding box center [548, 262] width 95 height 16
click at [581, 265] on input "Verification code" at bounding box center [589, 264] width 184 height 29
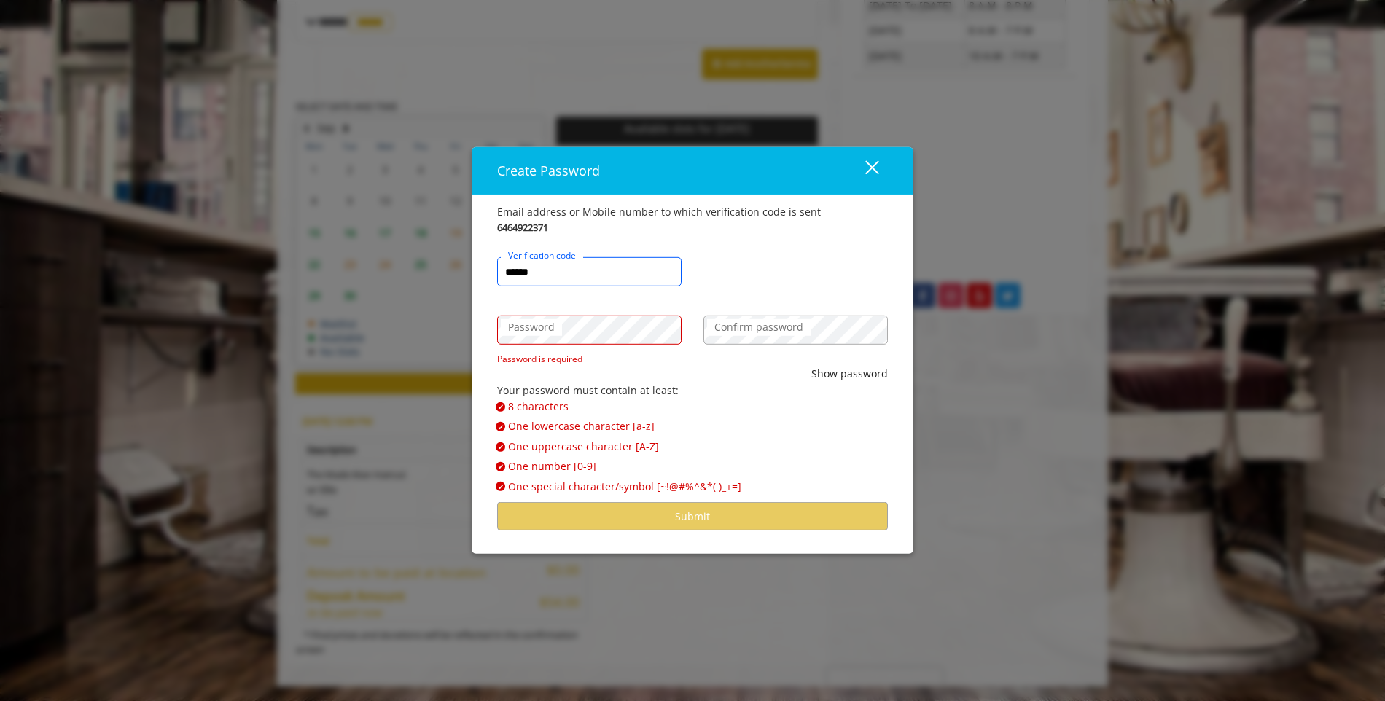
type input "******"
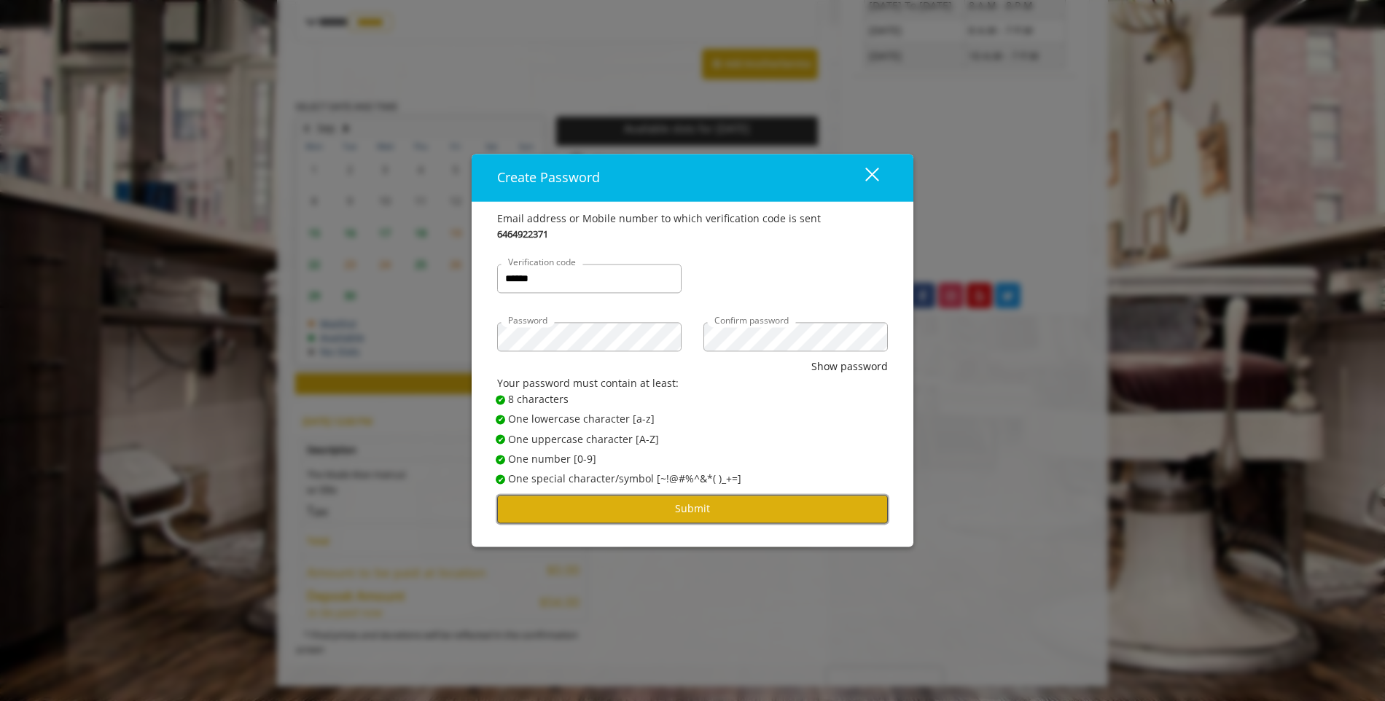
click at [705, 512] on button "Submit" at bounding box center [692, 509] width 391 height 28
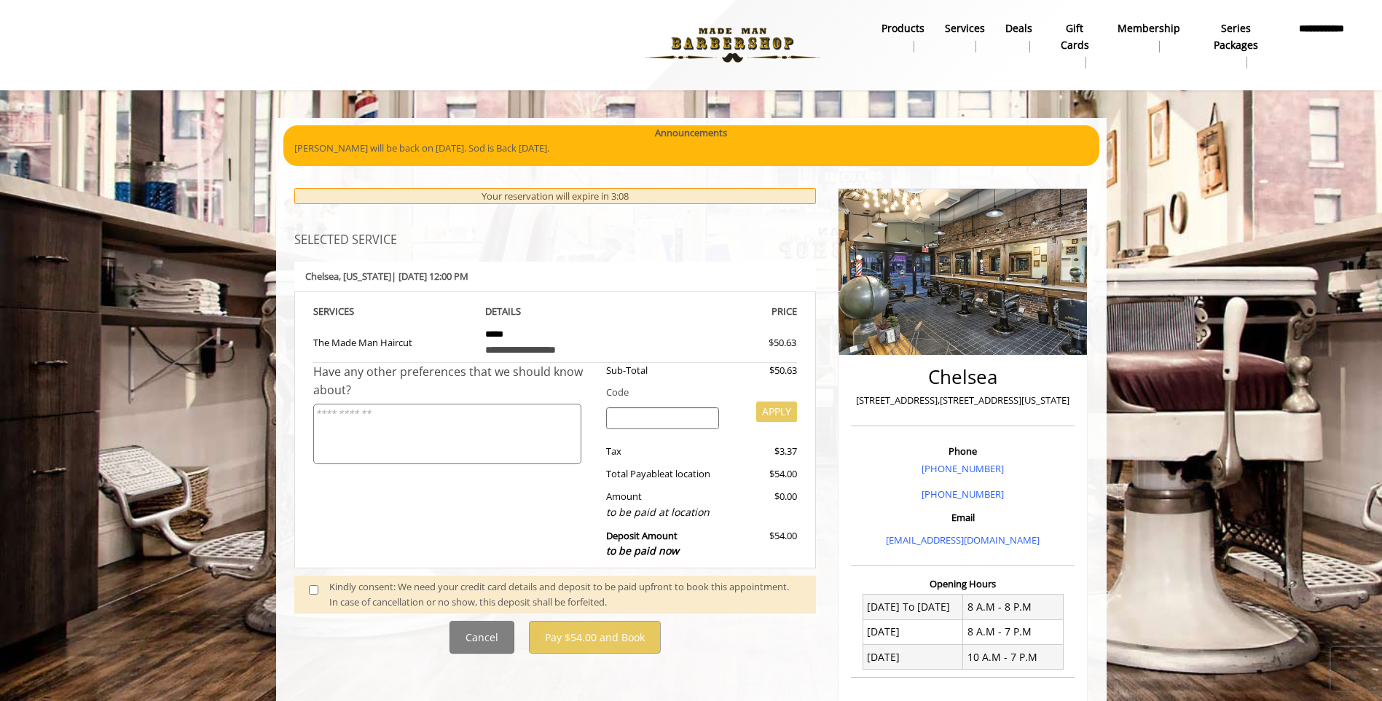
click at [681, 410] on input "search" at bounding box center [662, 418] width 113 height 22
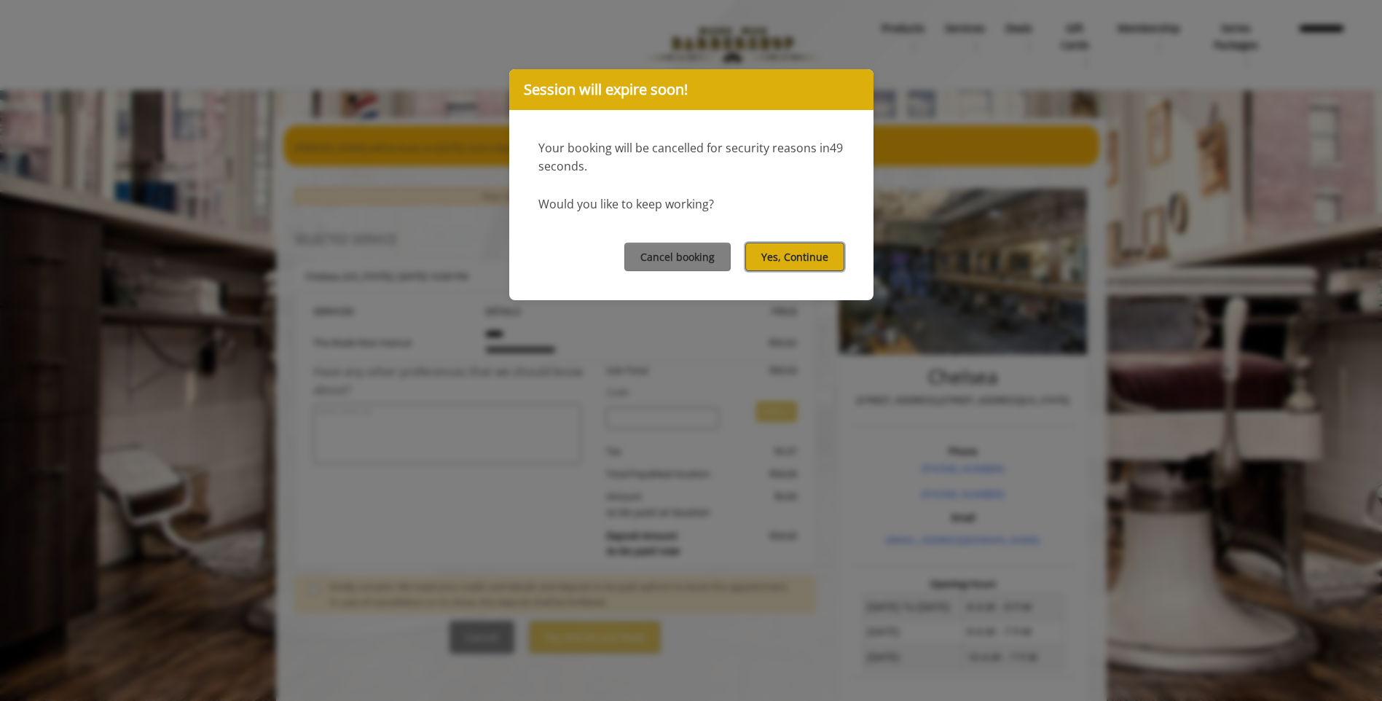
click at [770, 264] on button "Yes, Continue" at bounding box center [794, 257] width 99 height 28
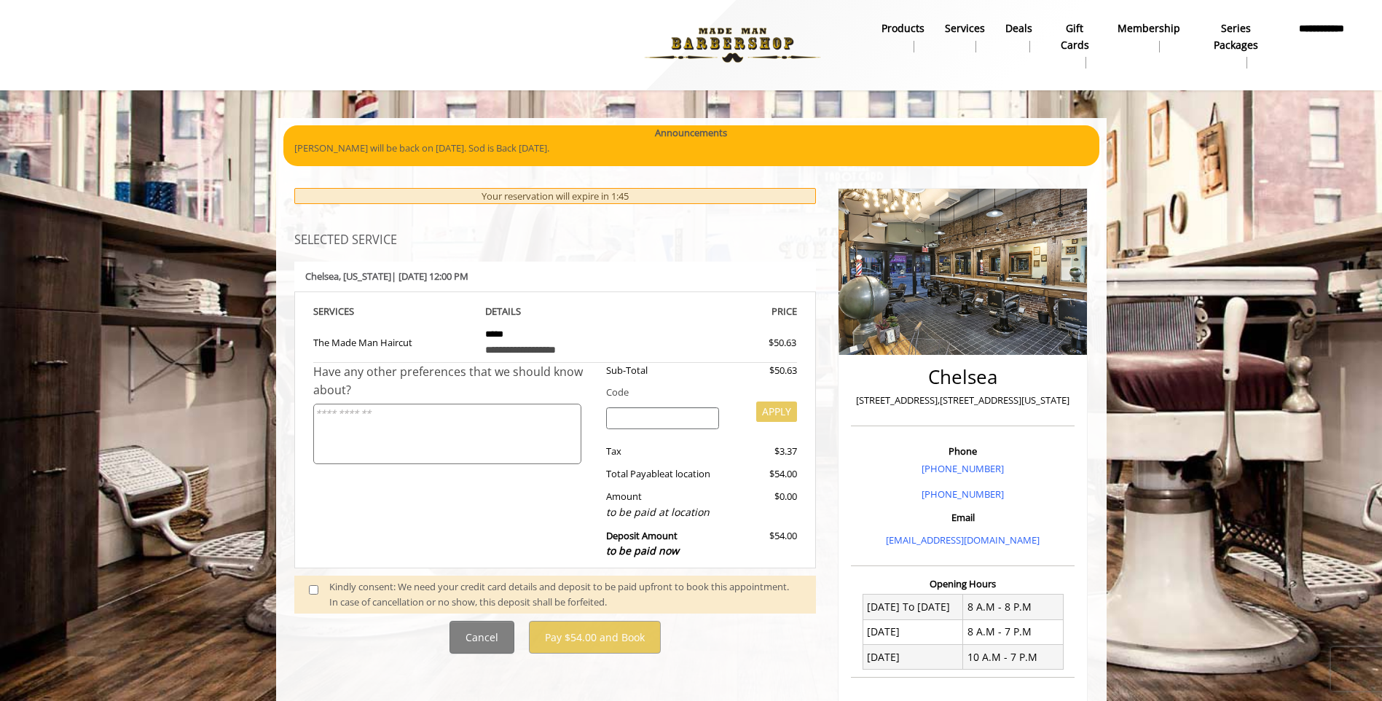
scroll to position [146, 0]
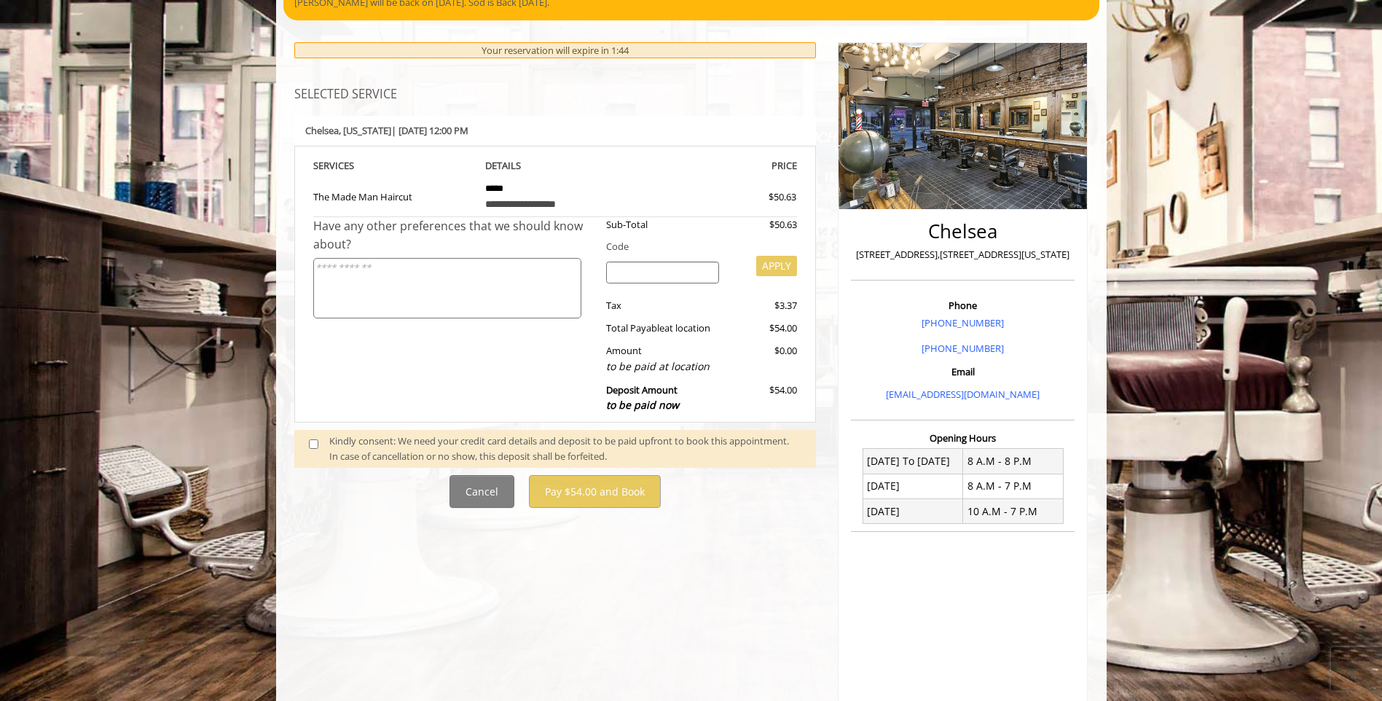
click at [302, 448] on span at bounding box center [319, 449] width 43 height 31
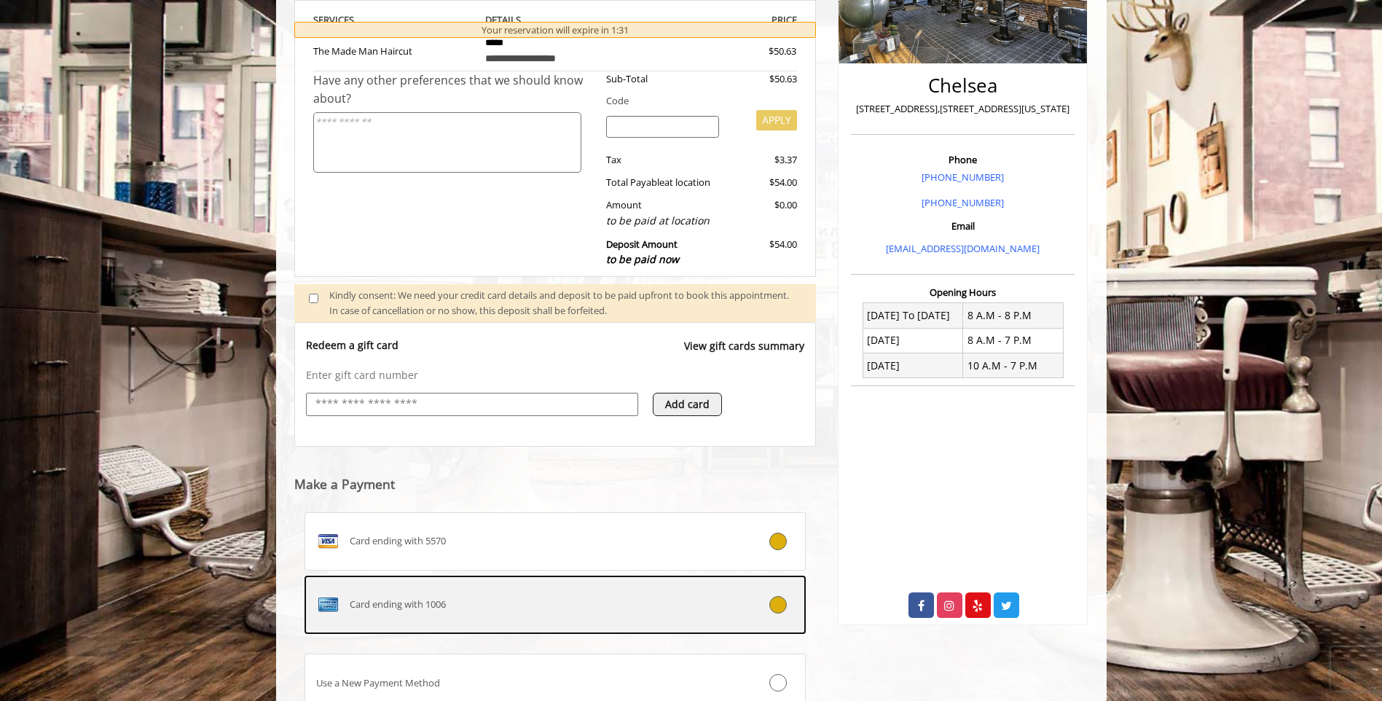
scroll to position [409, 0]
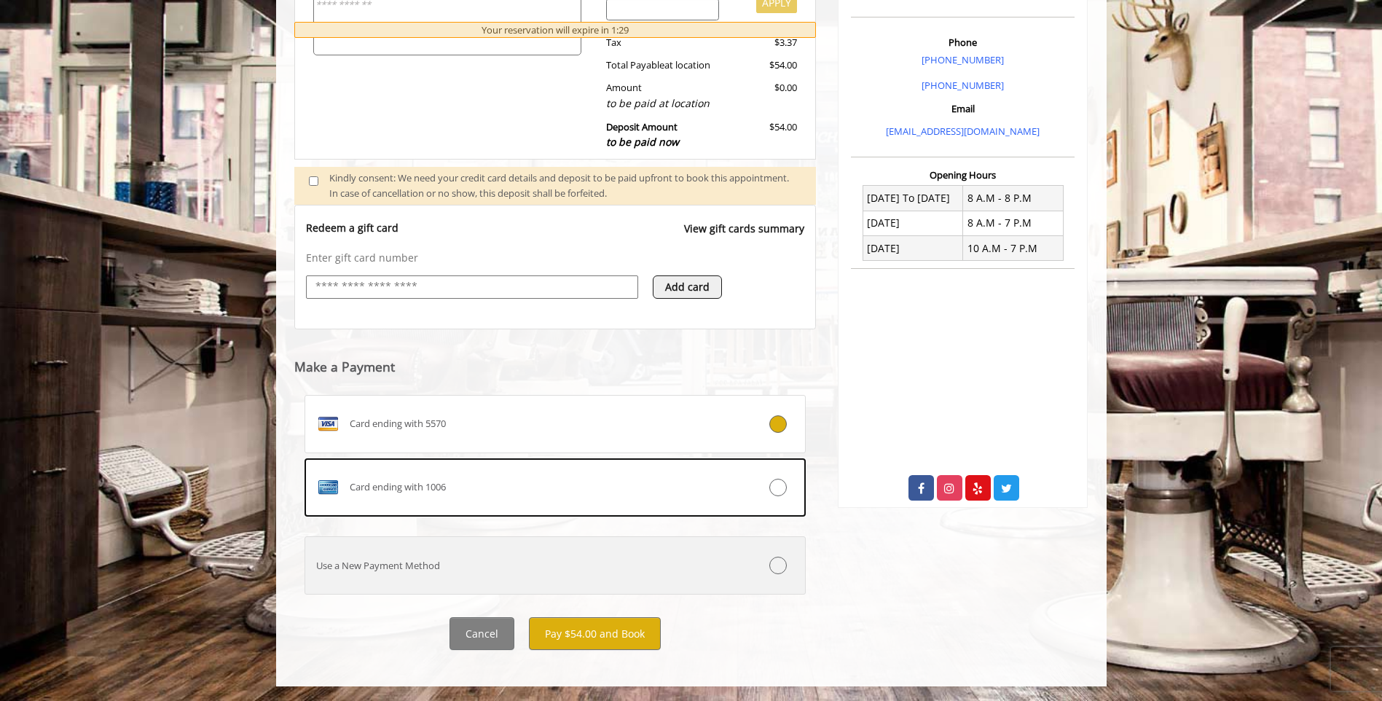
click at [781, 565] on icon at bounding box center [778, 565] width 17 height 17
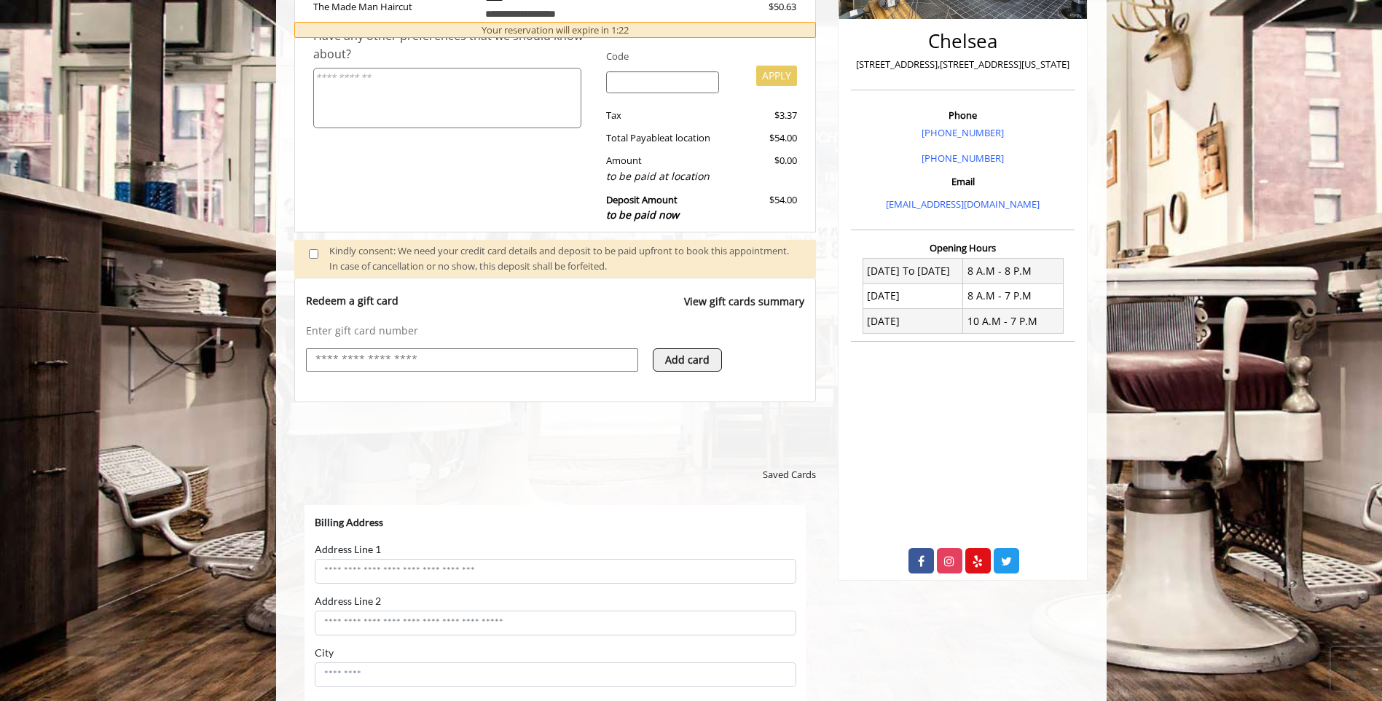
scroll to position [657, 0]
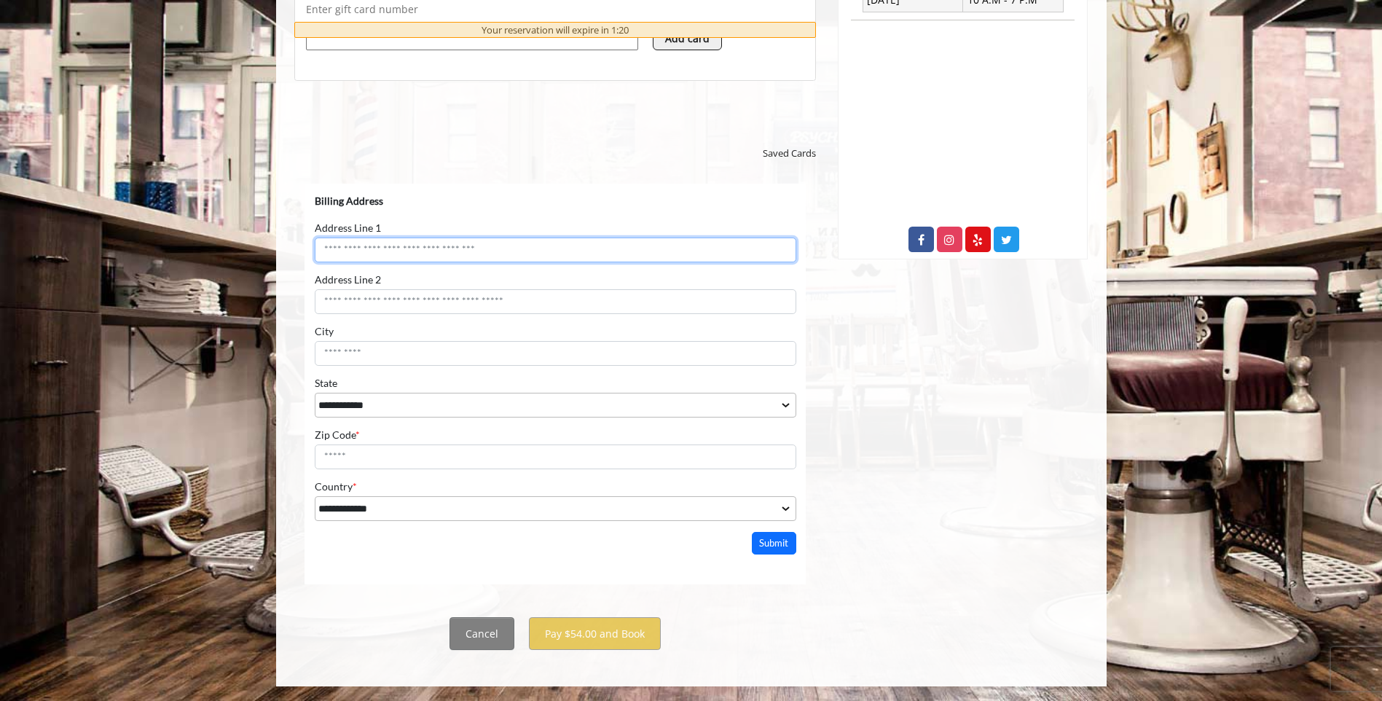
click at [732, 244] on input "Address Line 1" at bounding box center [555, 250] width 482 height 25
type input "**********"
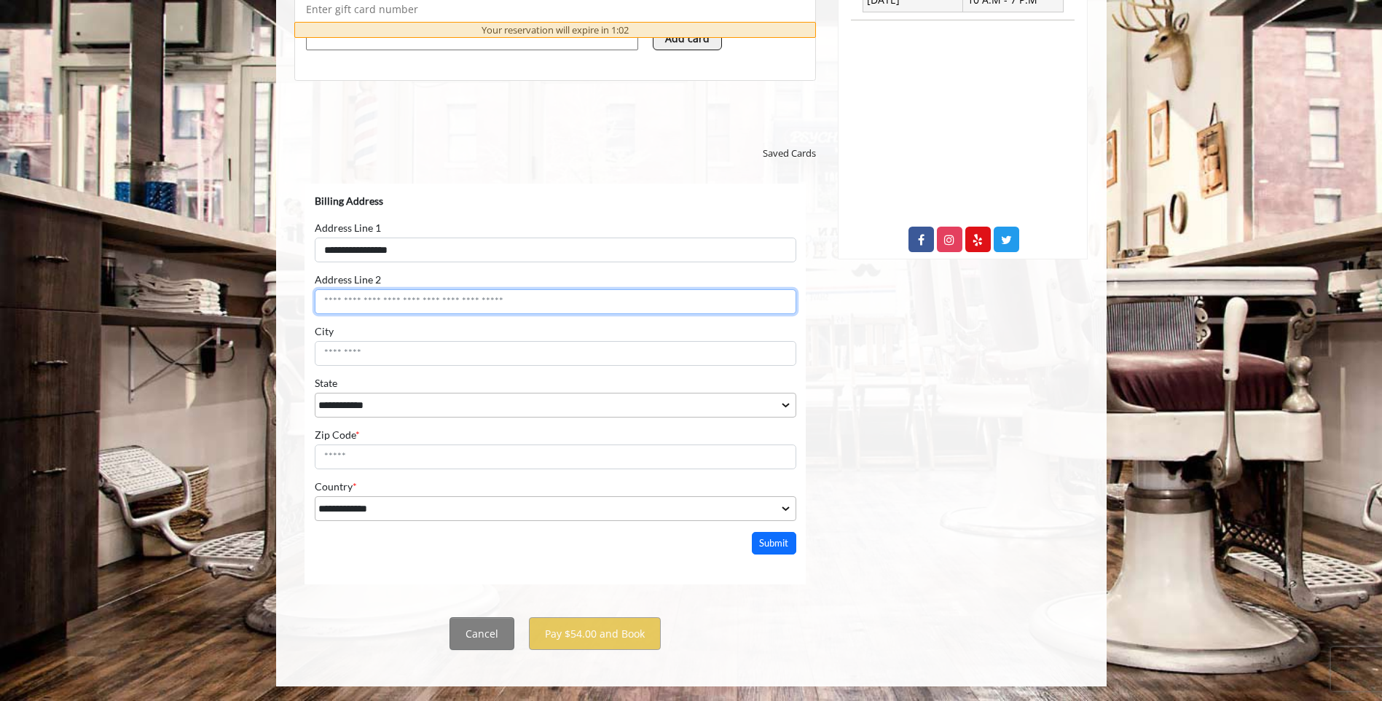
click at [641, 292] on input "Address Line 2" at bounding box center [555, 301] width 482 height 25
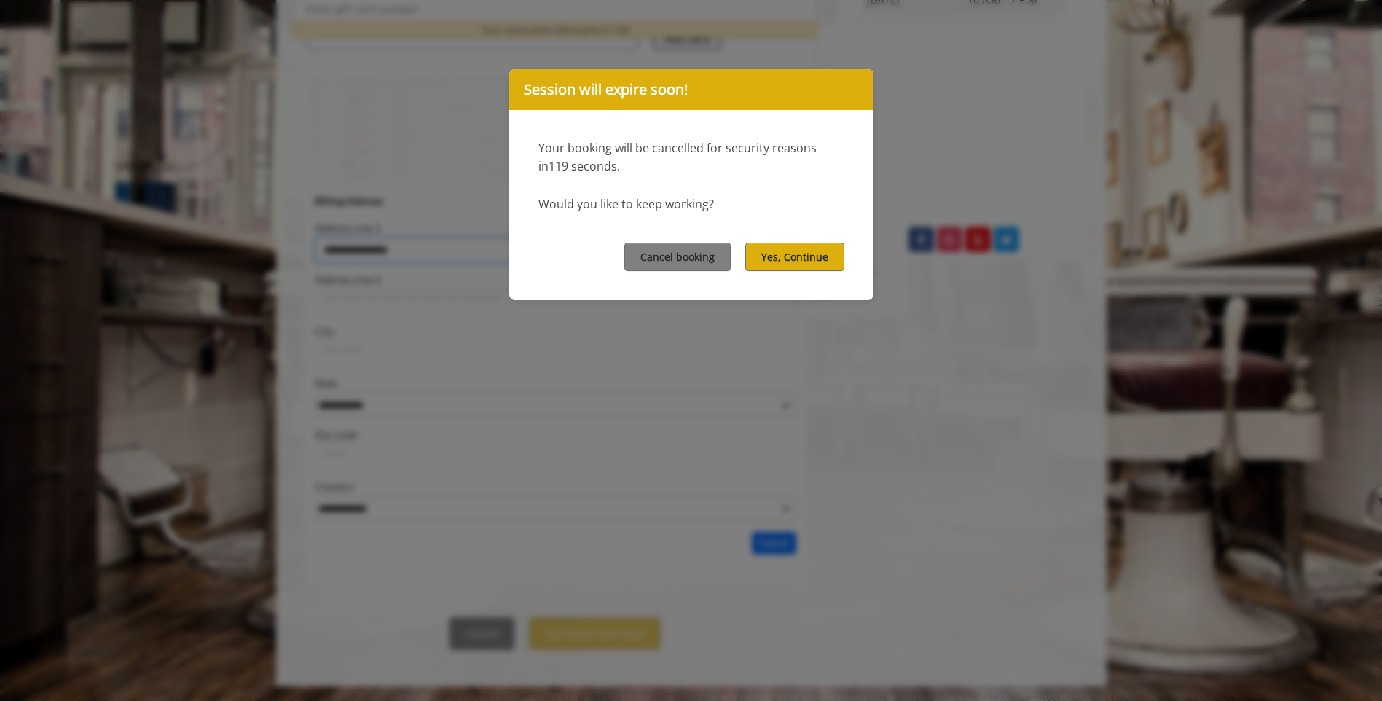
click at [791, 262] on input "**********" at bounding box center [555, 250] width 482 height 25
click at [581, 355] on div "Session will expire soon! Your booking will be cancelled for security reasons i…" at bounding box center [691, 350] width 1382 height 701
click at [826, 251] on button "Yes, Continue" at bounding box center [794, 257] width 99 height 28
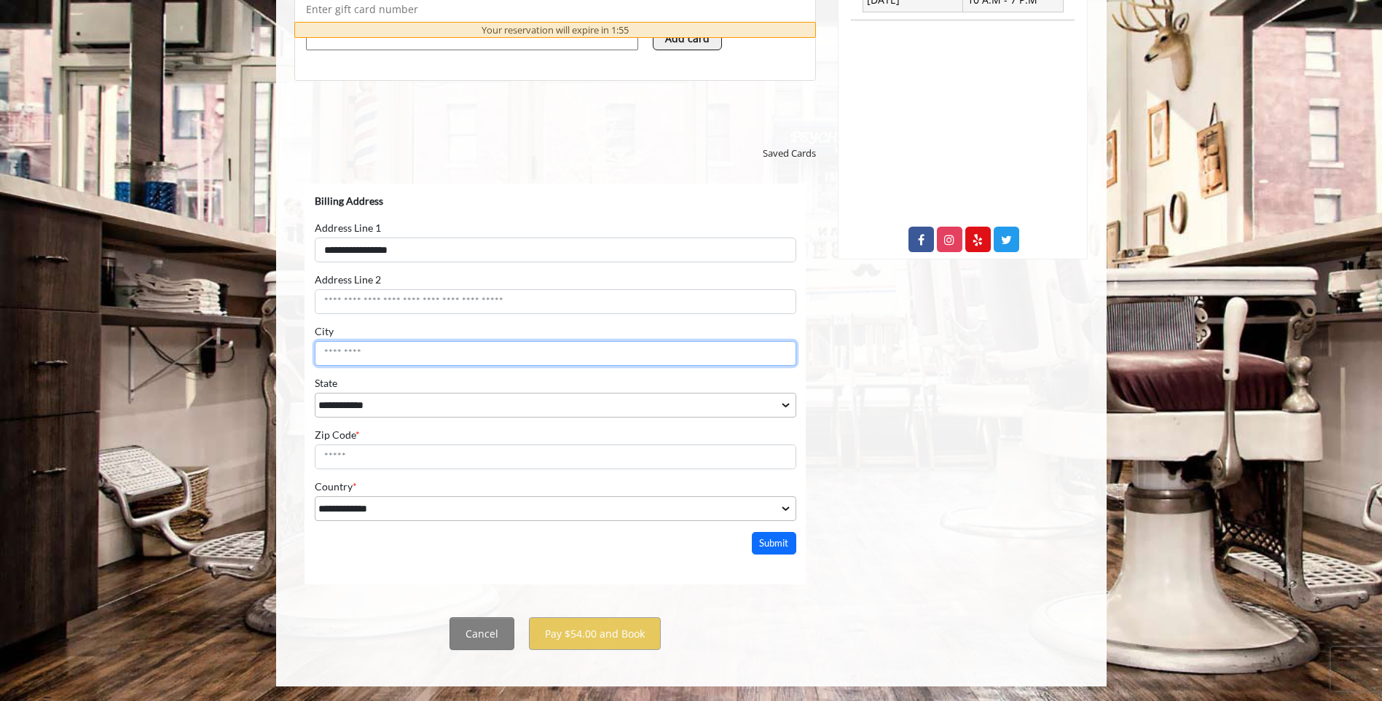
click at [525, 355] on input "City" at bounding box center [555, 353] width 482 height 25
